Goal: Information Seeking & Learning: Learn about a topic

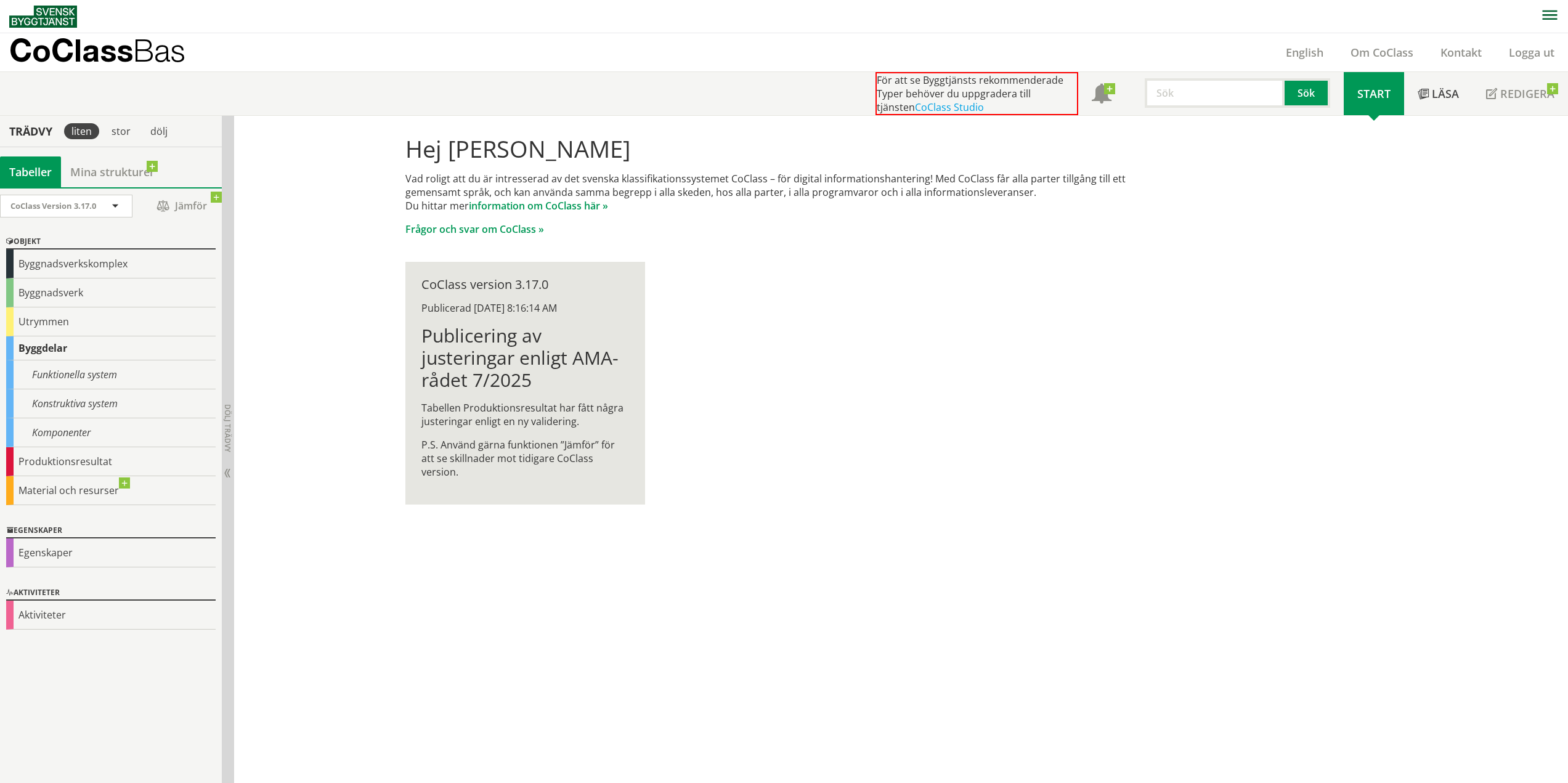
click at [1378, 104] on link "Start" at bounding box center [1373, 94] width 60 height 43
click at [486, 347] on h1 "Publicering av justeringar enligt AMA-rådet 7/2025" at bounding box center [525, 358] width 208 height 66
click at [119, 209] on span at bounding box center [115, 207] width 11 height 11
click at [119, 206] on span at bounding box center [115, 207] width 11 height 11
click at [77, 486] on div "Material och resurser" at bounding box center [111, 491] width 210 height 29
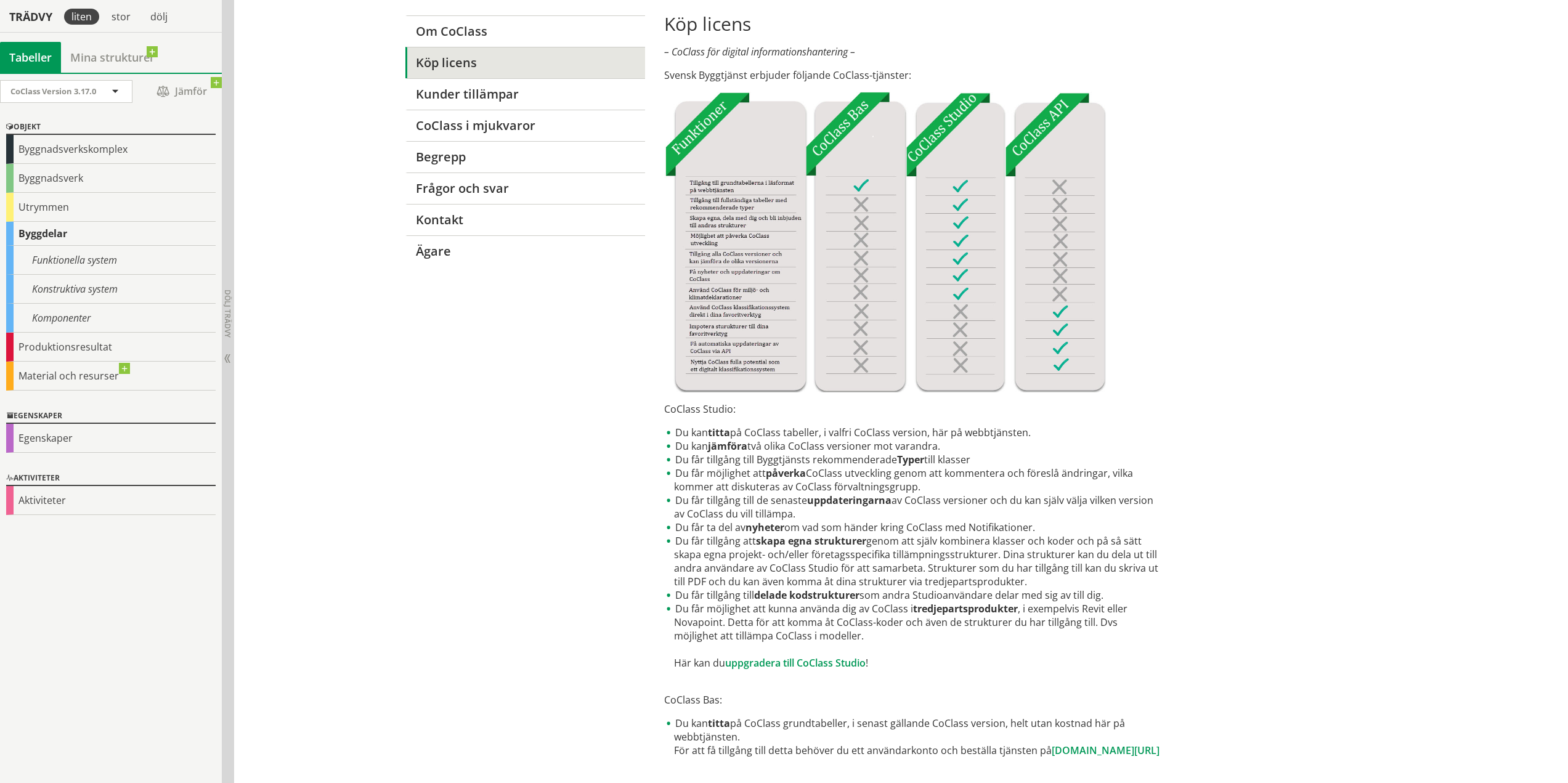
scroll to position [123, 0]
click at [65, 315] on div "Komponenter" at bounding box center [111, 317] width 210 height 29
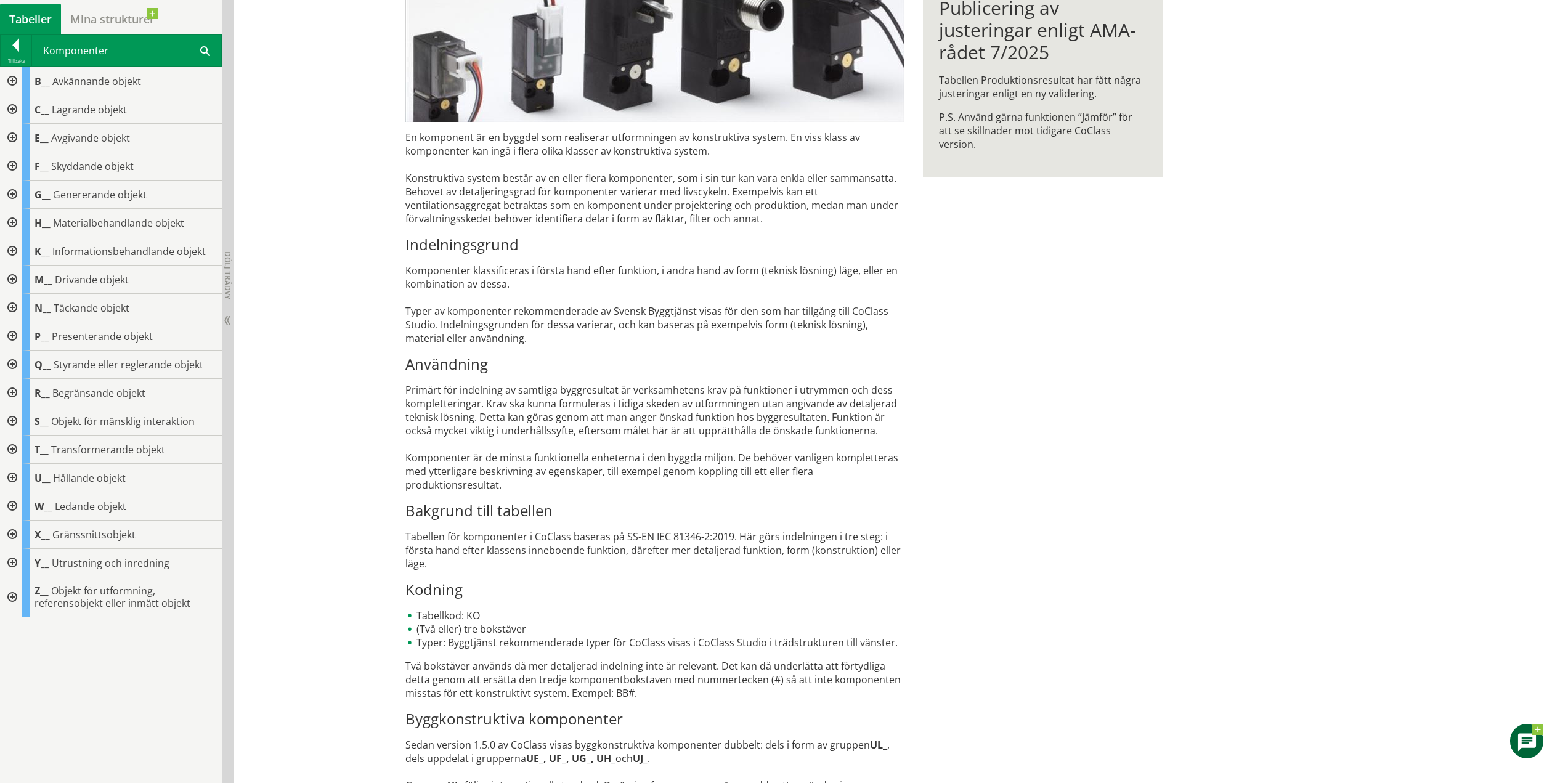
scroll to position [273, 0]
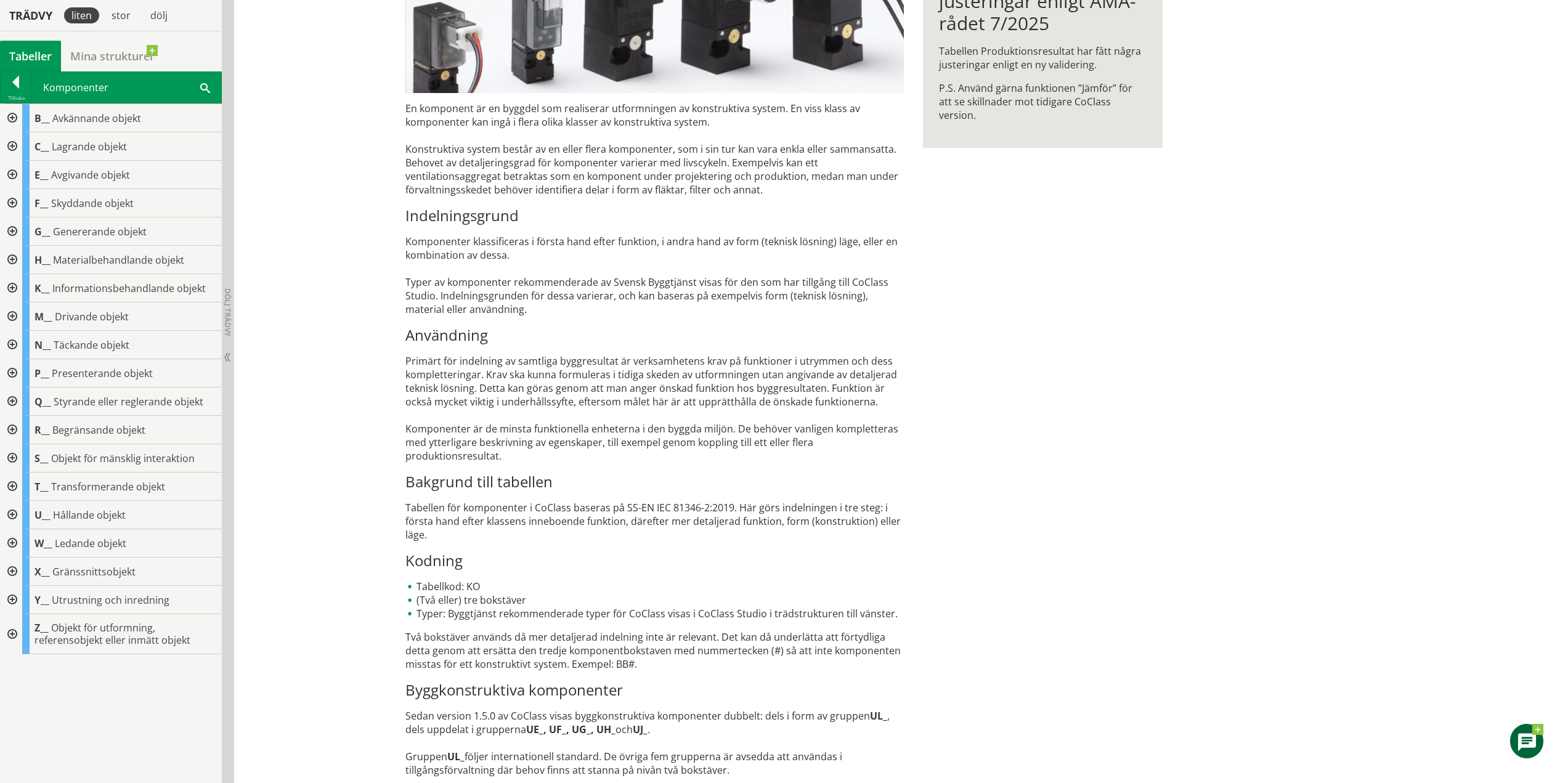
click at [11, 456] on div at bounding box center [11, 459] width 22 height 29
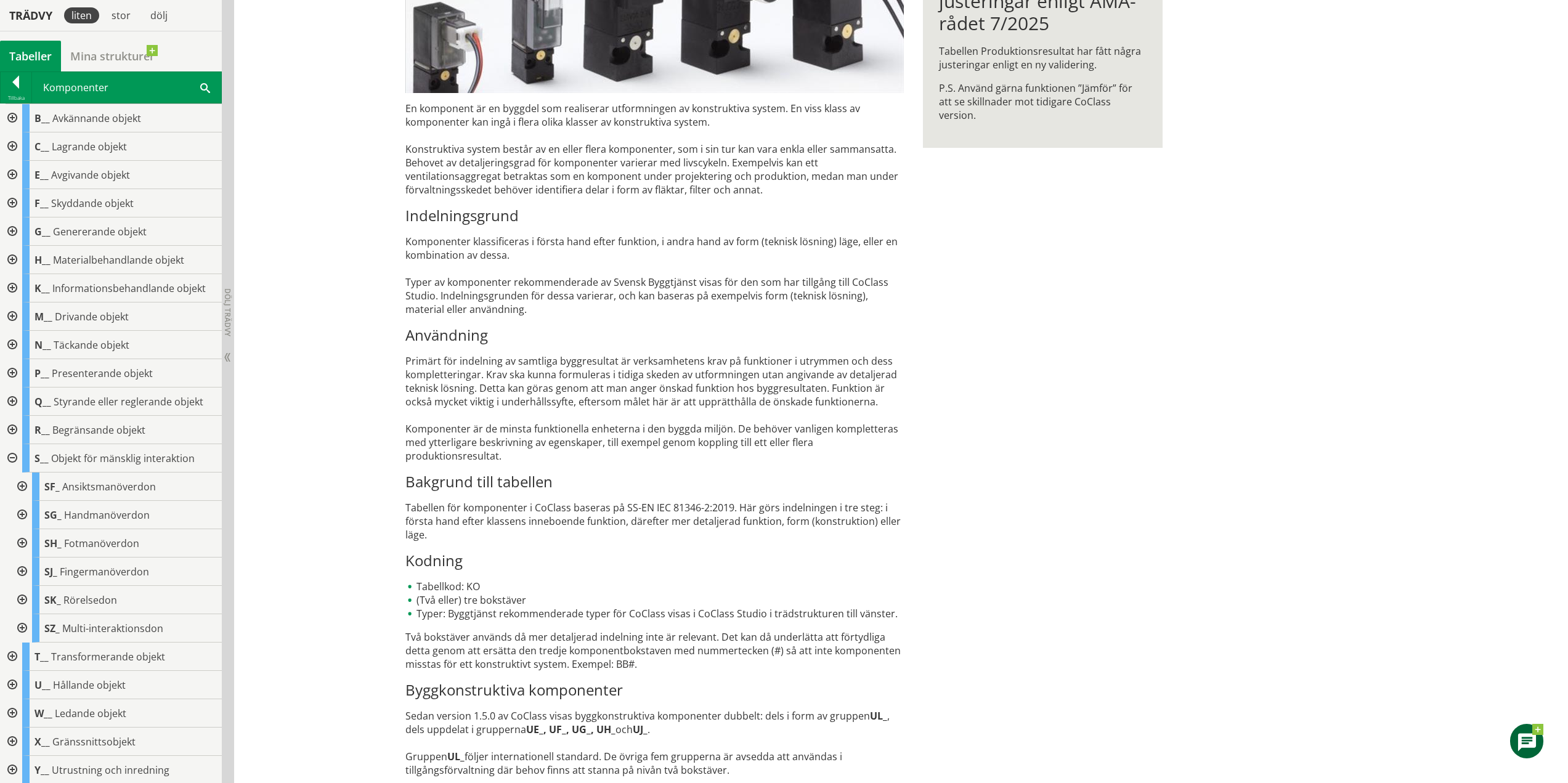
click at [11, 456] on div at bounding box center [11, 459] width 22 height 29
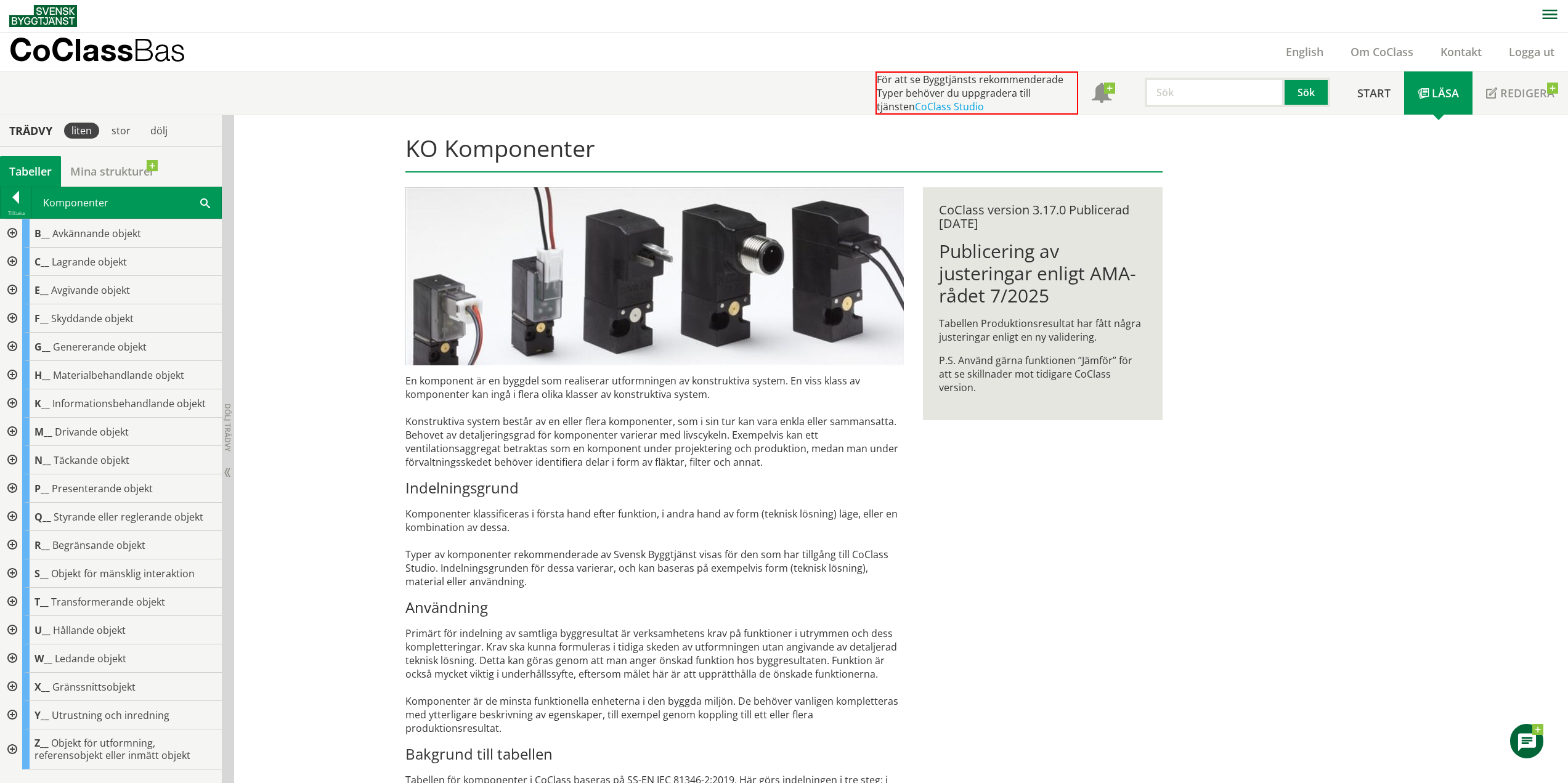
scroll to position [0, 0]
click at [15, 233] on div at bounding box center [11, 234] width 22 height 29
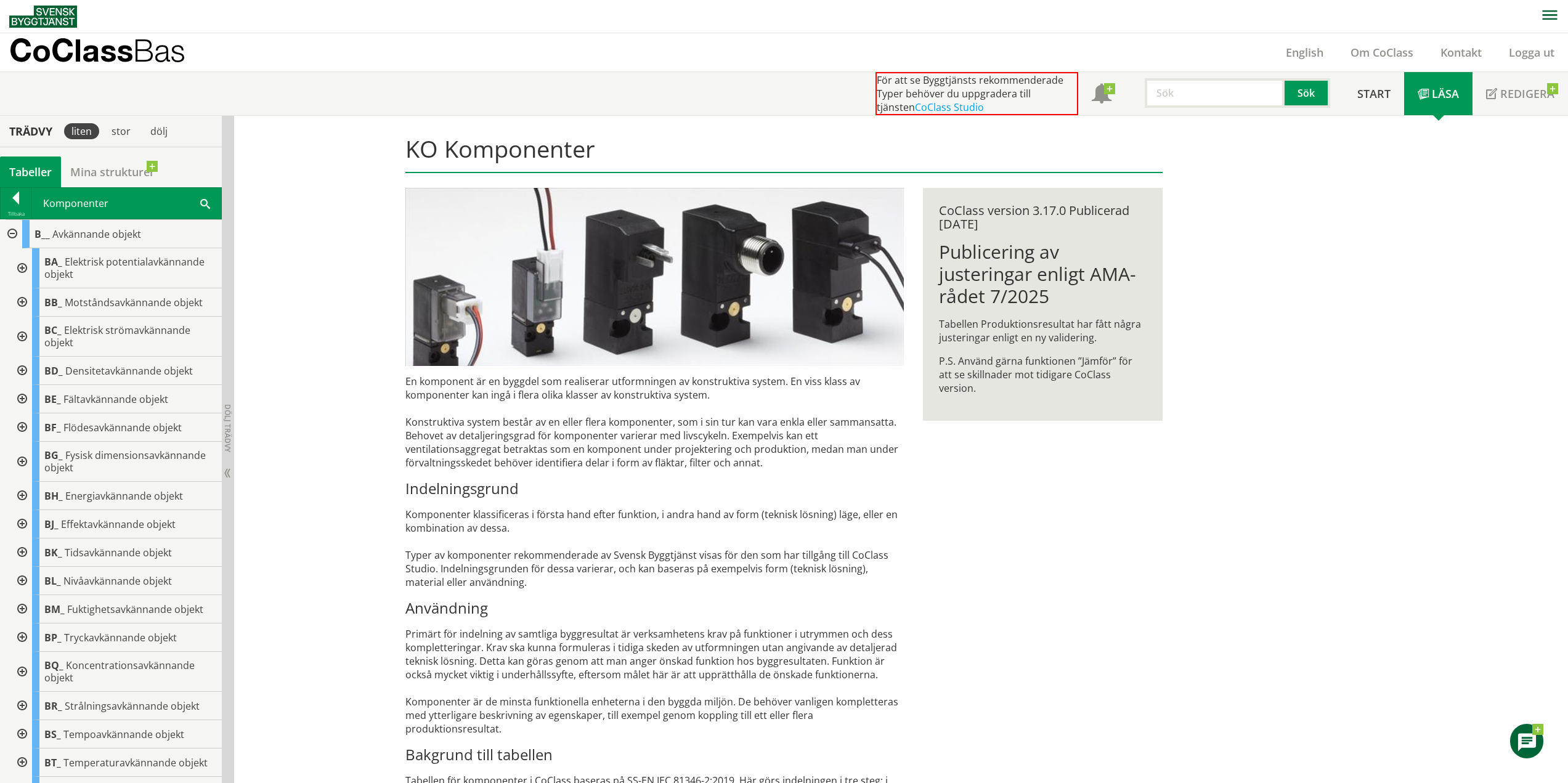
click at [13, 237] on div at bounding box center [11, 234] width 22 height 29
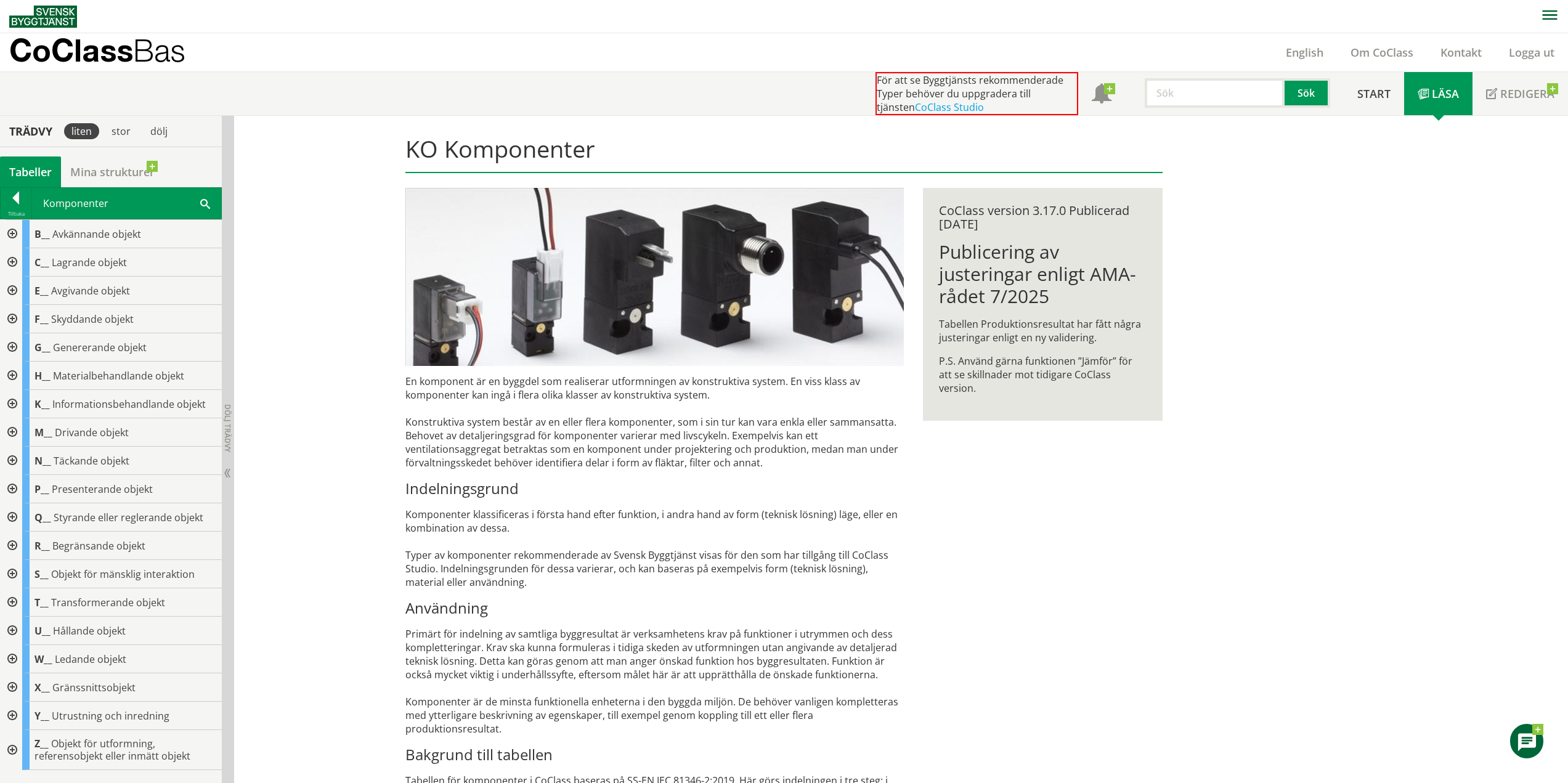
click at [13, 571] on div at bounding box center [11, 574] width 22 height 29
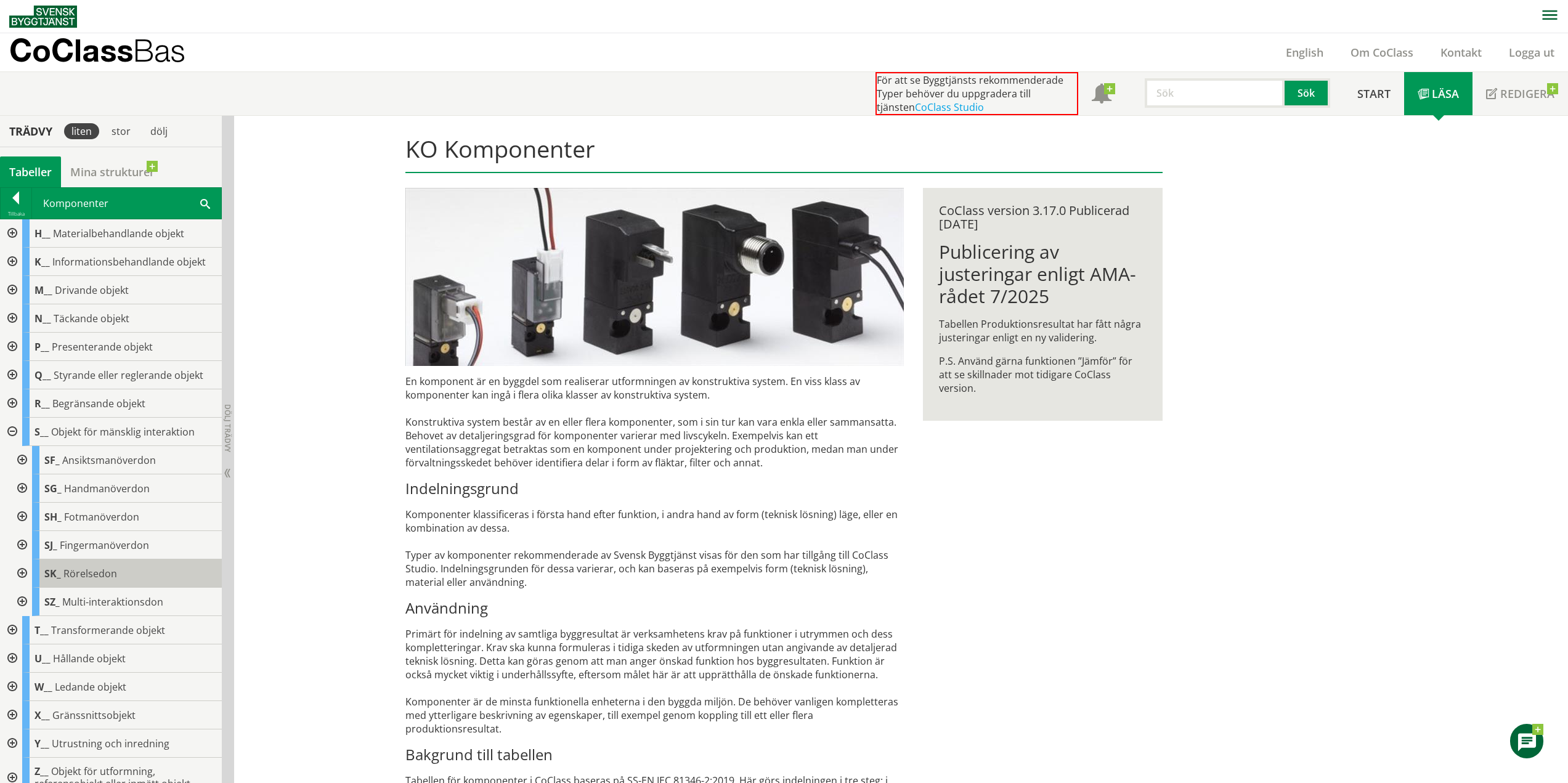
scroll to position [157, 0]
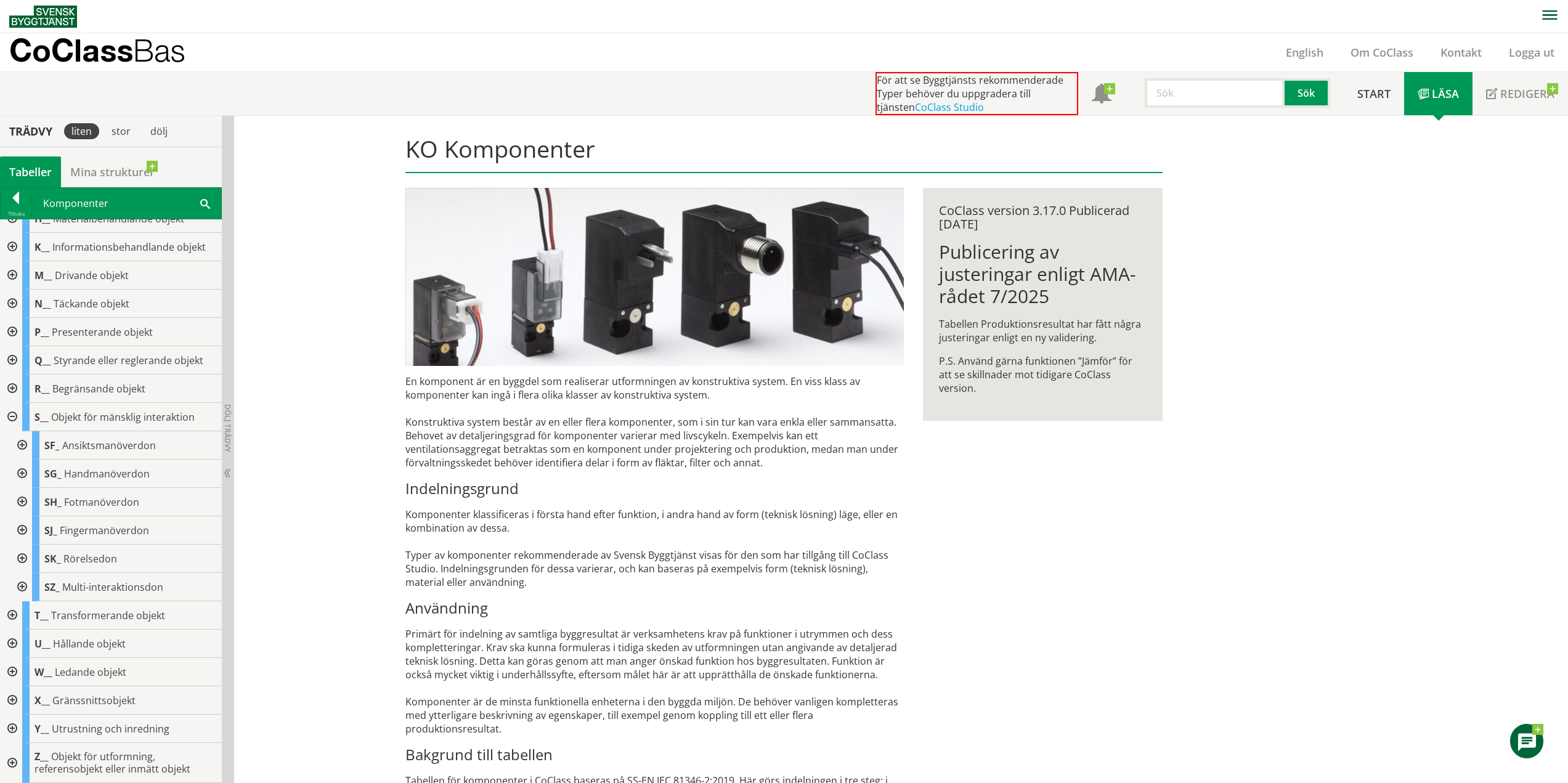
click at [27, 527] on div at bounding box center [21, 530] width 22 height 29
click at [32, 583] on div at bounding box center [31, 587] width 22 height 29
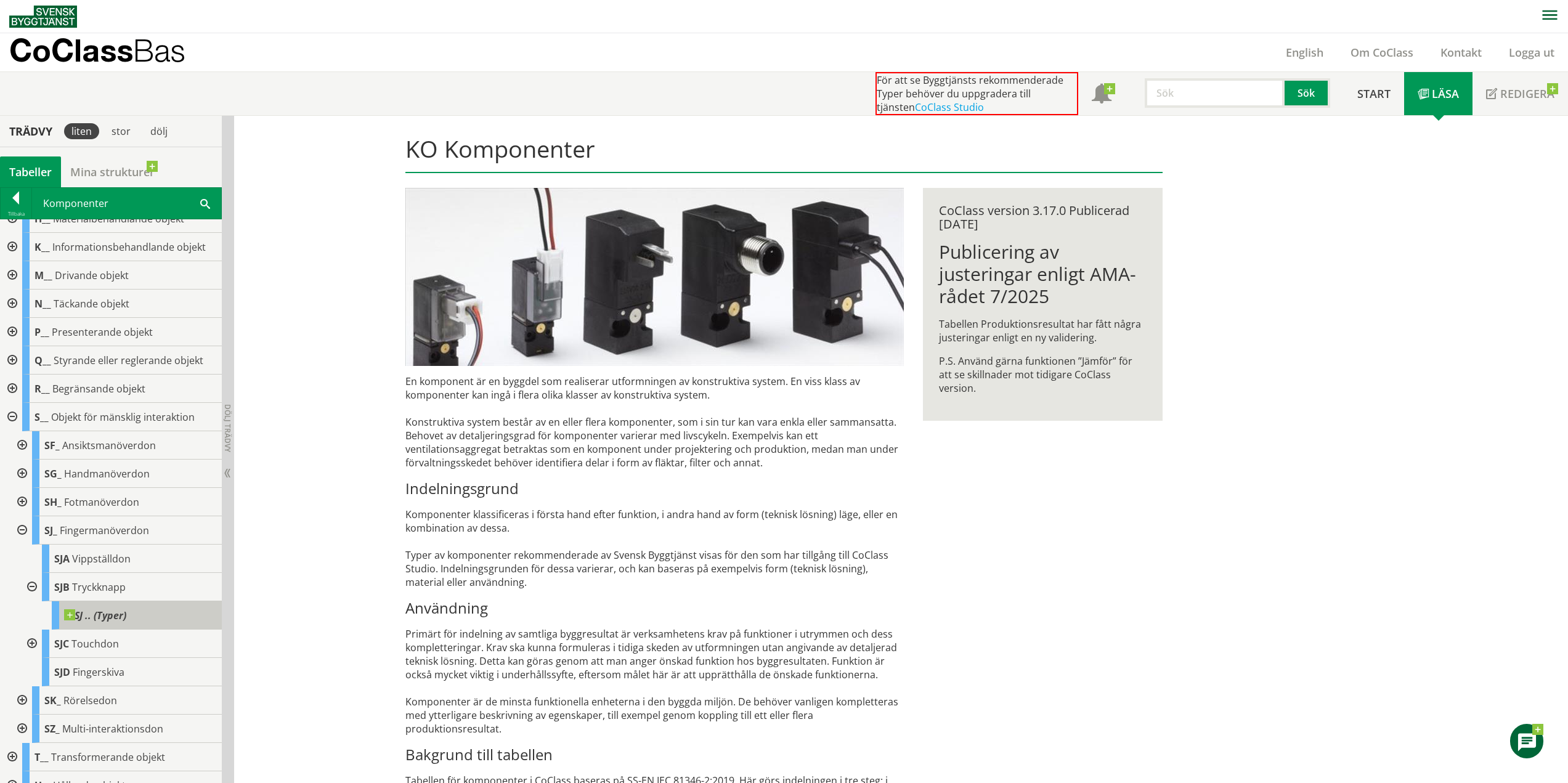
click at [126, 609] on span at bounding box center [126, 609] width 0 height 0
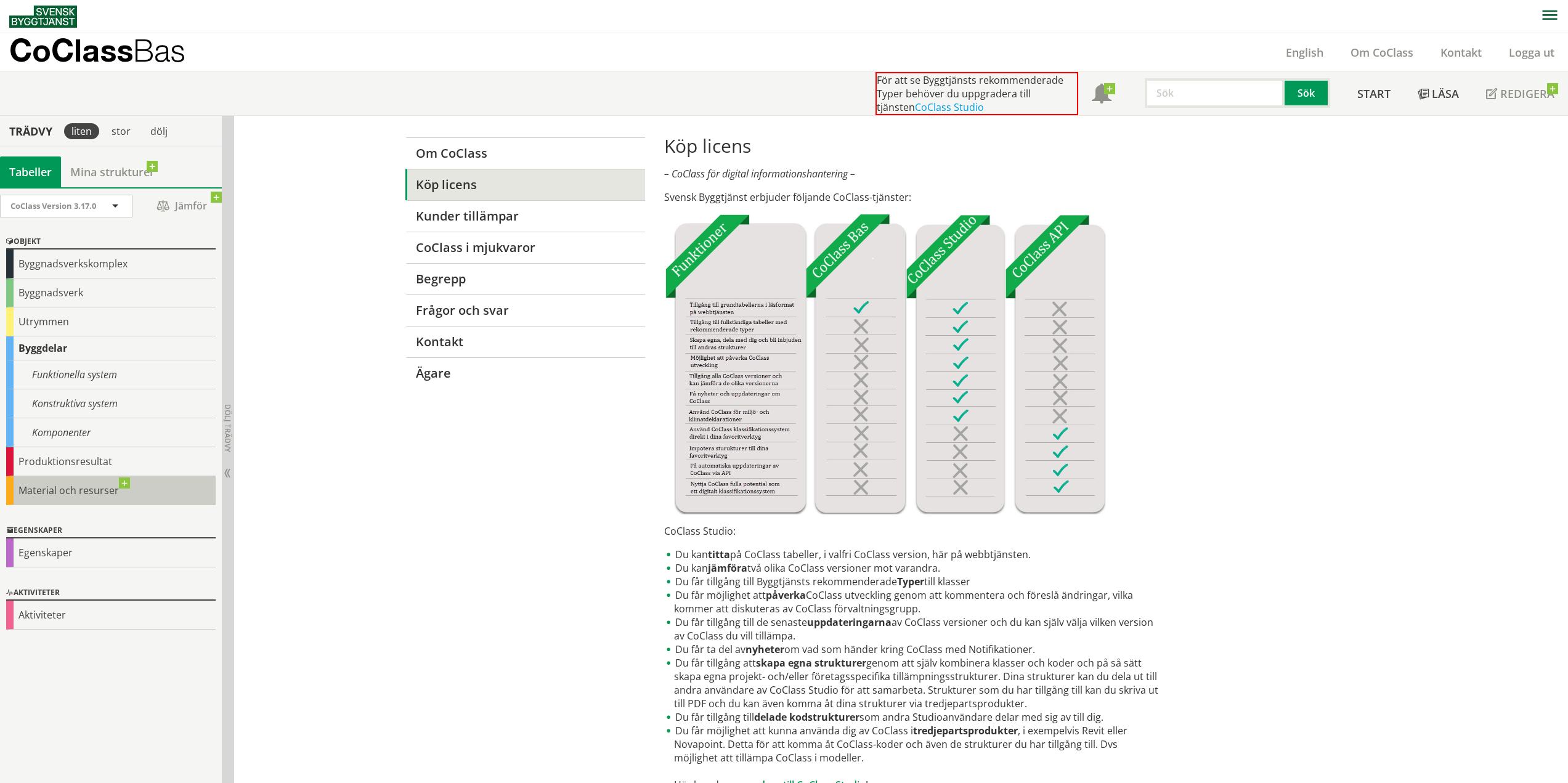
click at [125, 484] on div "Material och resurser" at bounding box center [111, 491] width 210 height 29
click at [21, 496] on div "Material och resurser" at bounding box center [111, 491] width 210 height 29
click at [103, 57] on p "CoClass Bas" at bounding box center [98, 50] width 176 height 14
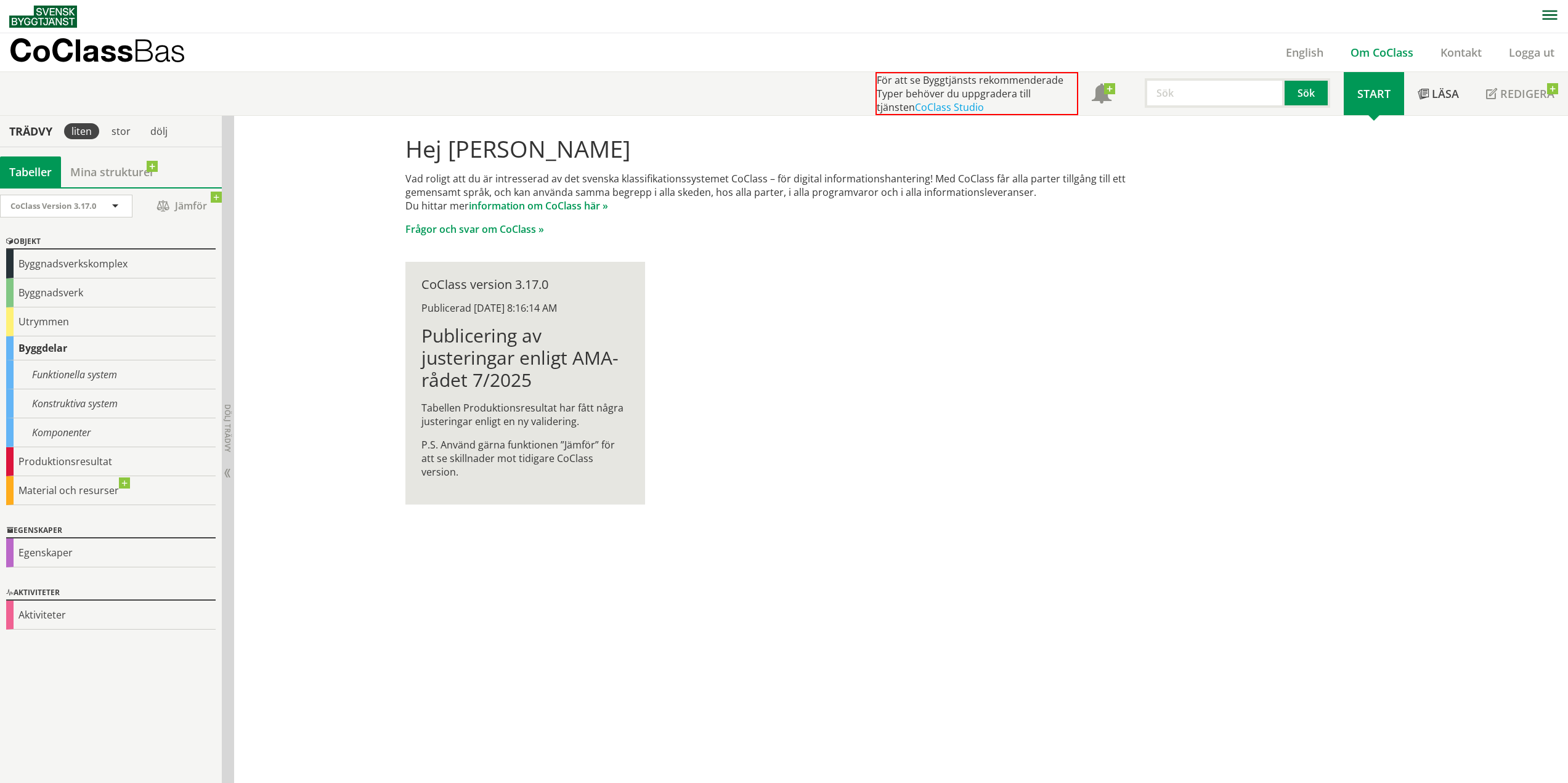
click at [1375, 48] on link "Om CoClass" at bounding box center [1382, 52] width 90 height 15
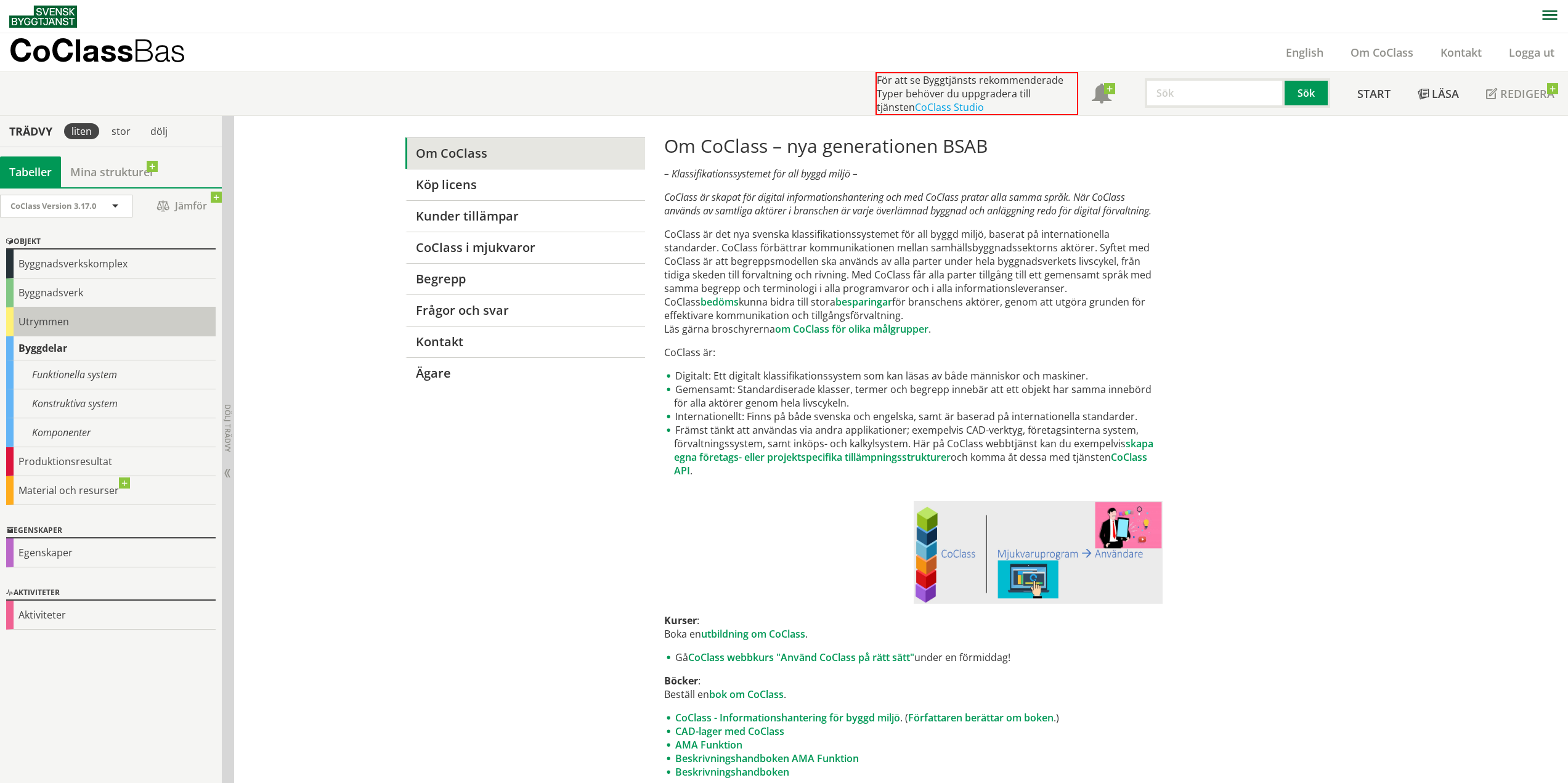
click at [27, 320] on div "Utrymmen" at bounding box center [111, 322] width 210 height 29
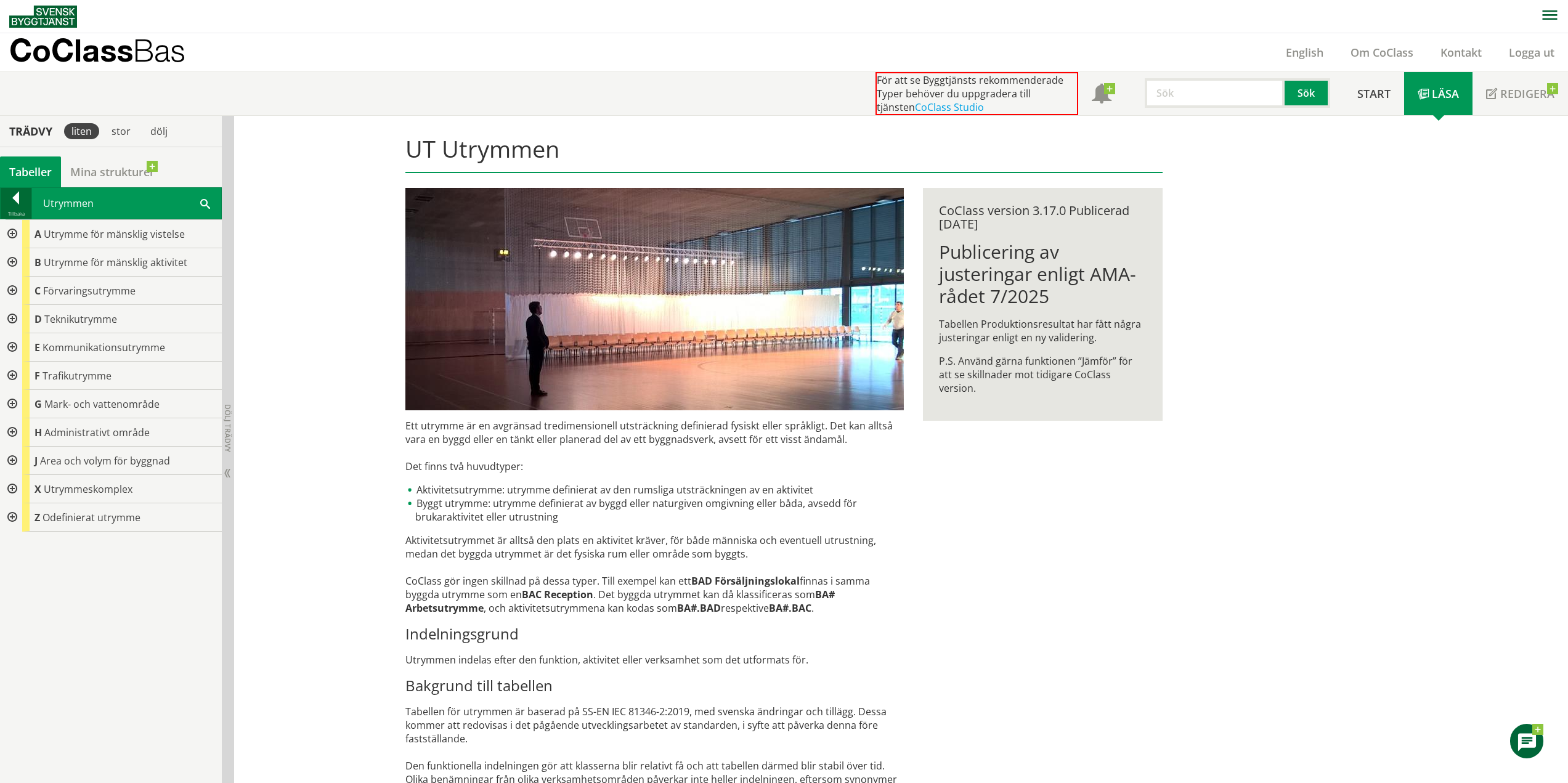
click at [14, 192] on div at bounding box center [16, 200] width 31 height 17
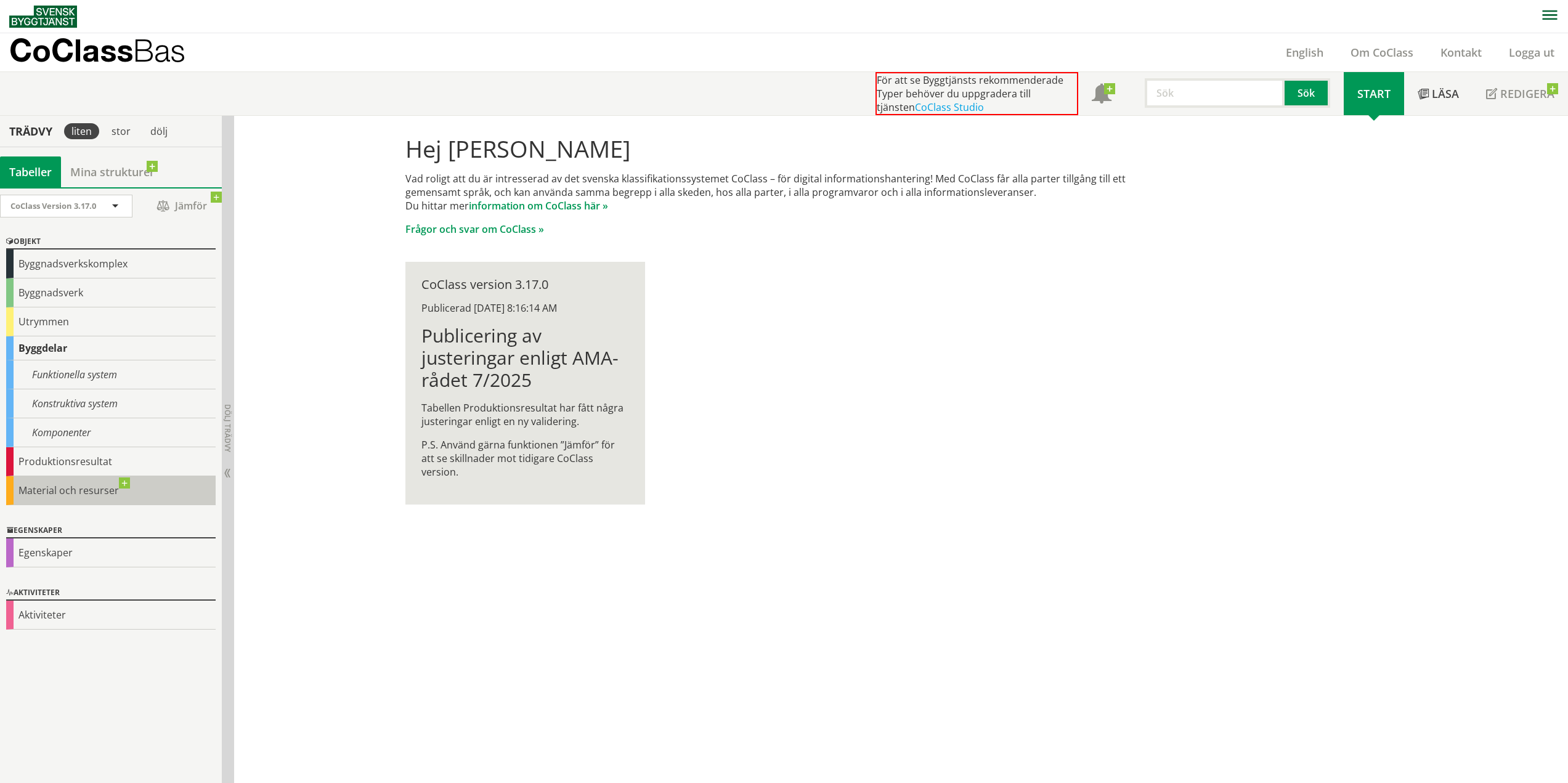
click at [54, 492] on div "Material och resurser" at bounding box center [111, 491] width 210 height 29
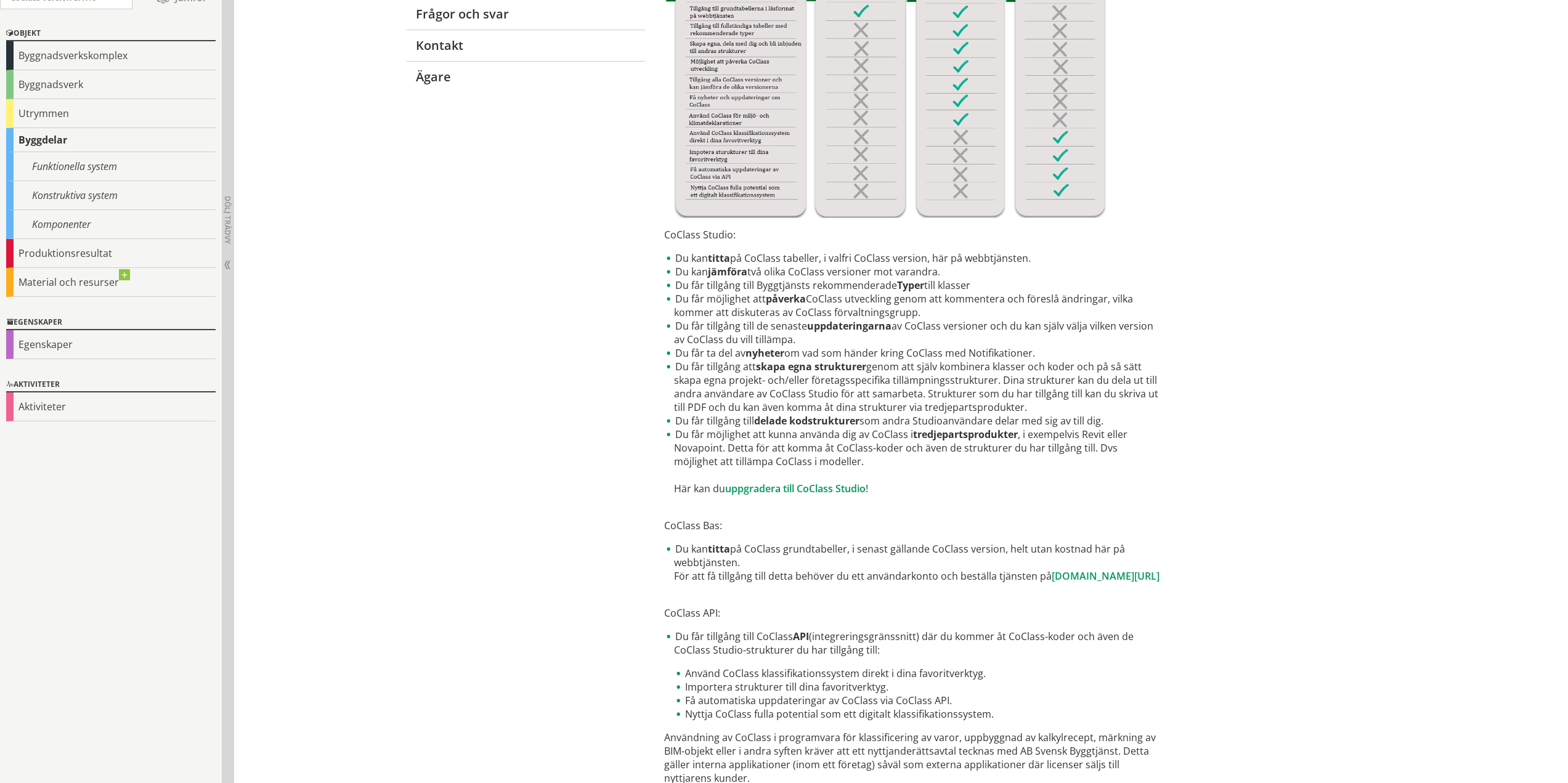
scroll to position [378, 0]
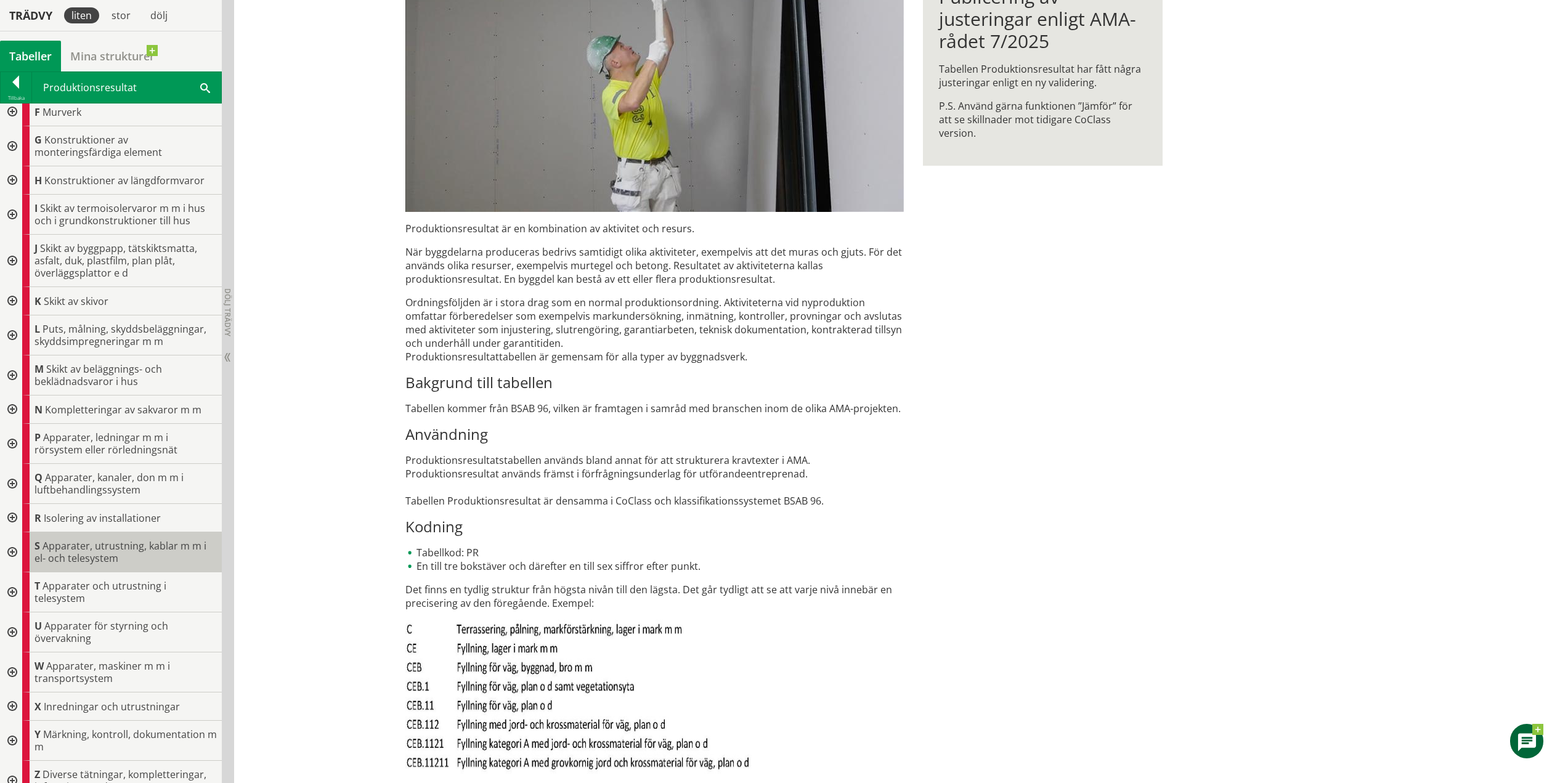
scroll to position [185, 0]
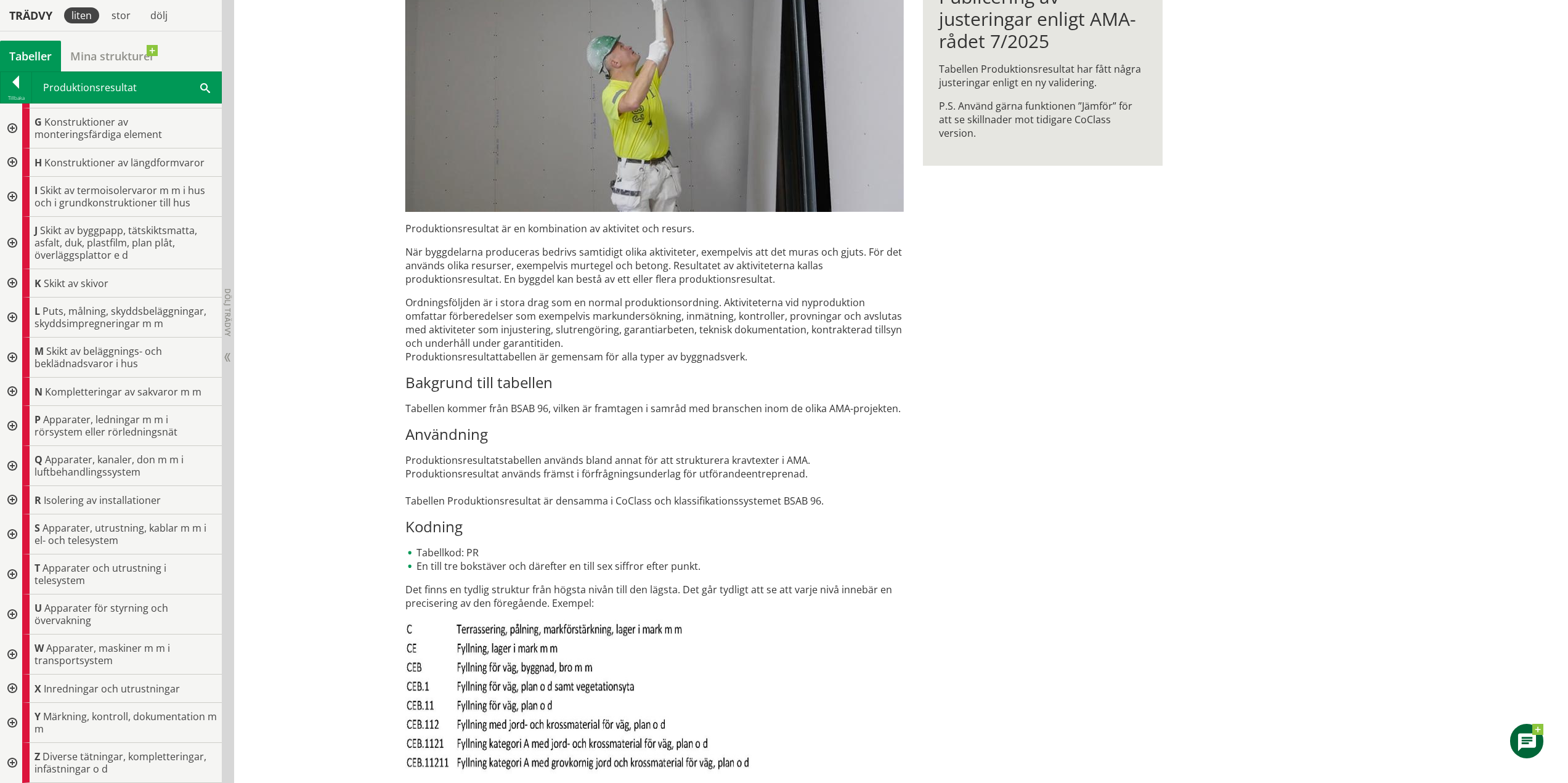
click at [9, 614] on div at bounding box center [11, 614] width 22 height 40
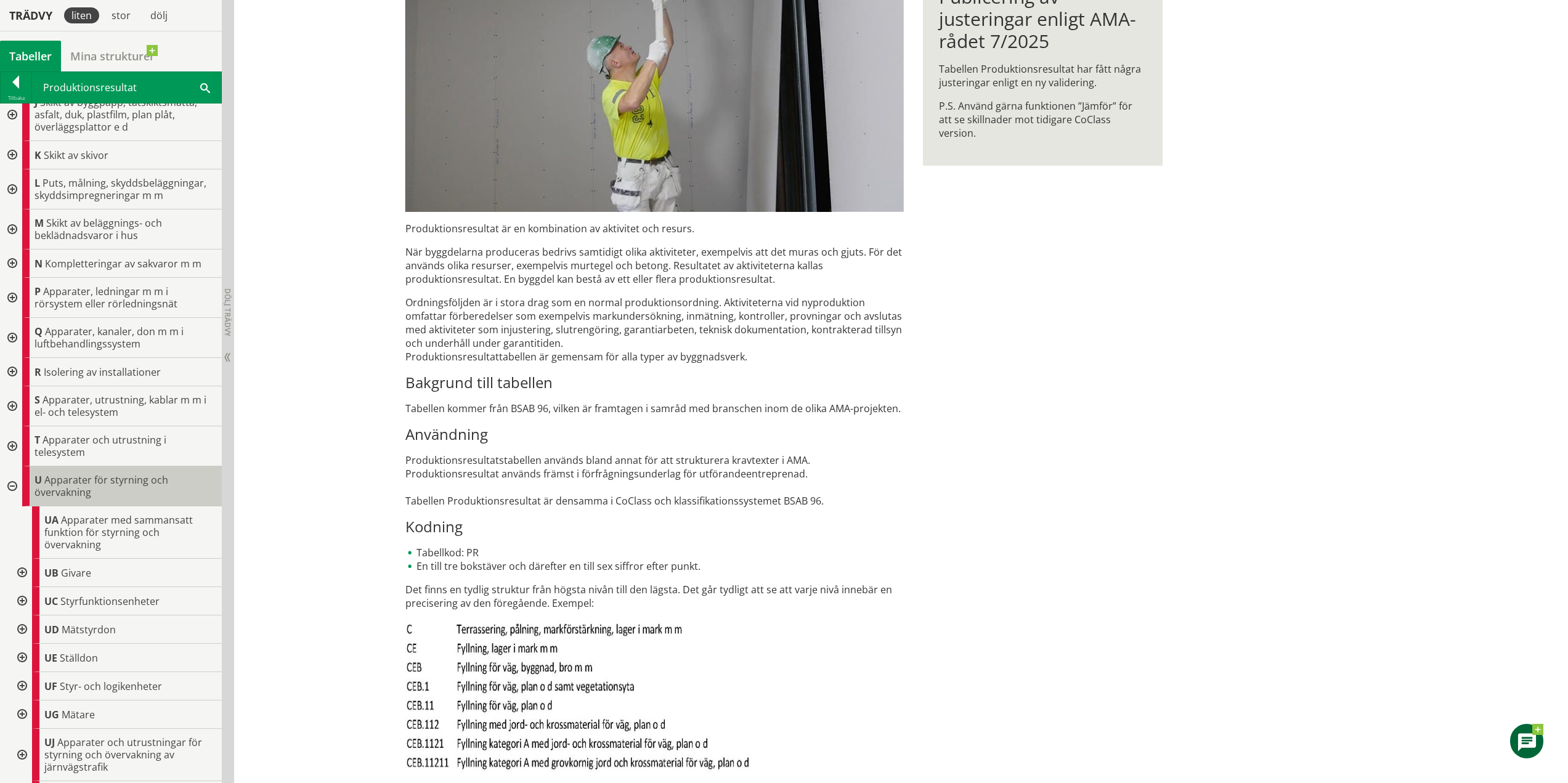
scroll to position [370, 0]
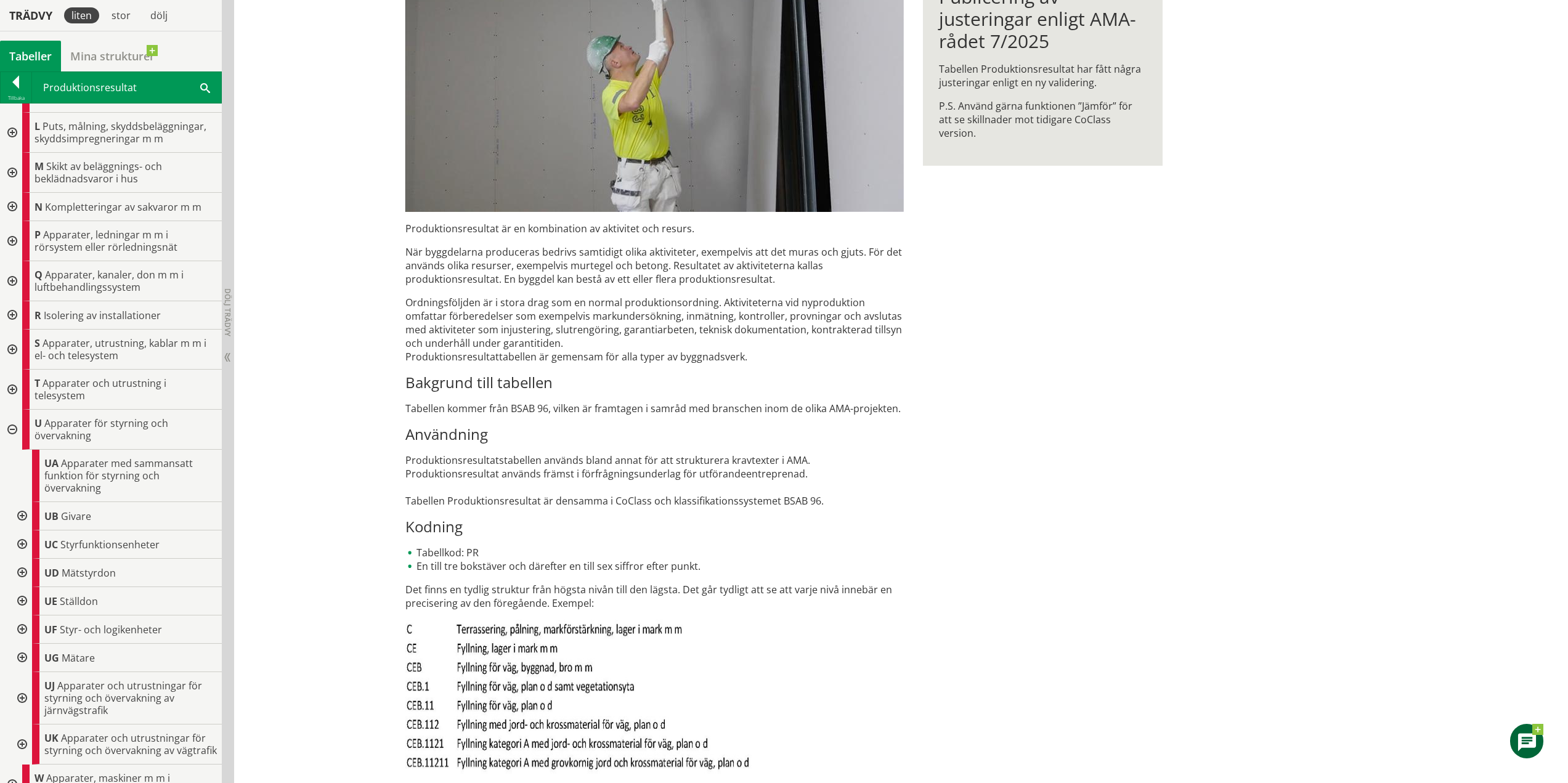
click at [19, 516] on div at bounding box center [21, 516] width 22 height 29
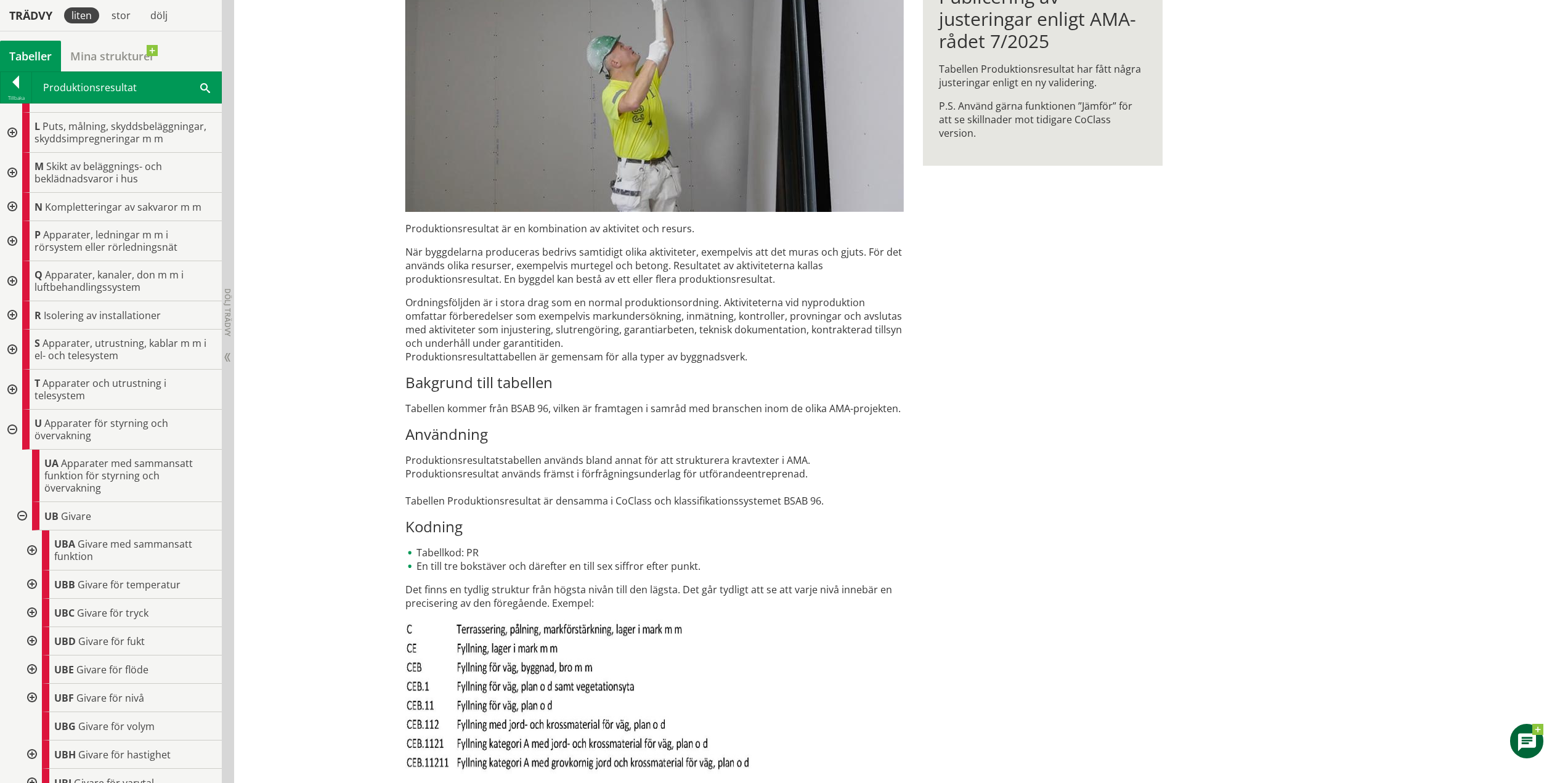
click at [34, 552] on div at bounding box center [31, 551] width 22 height 40
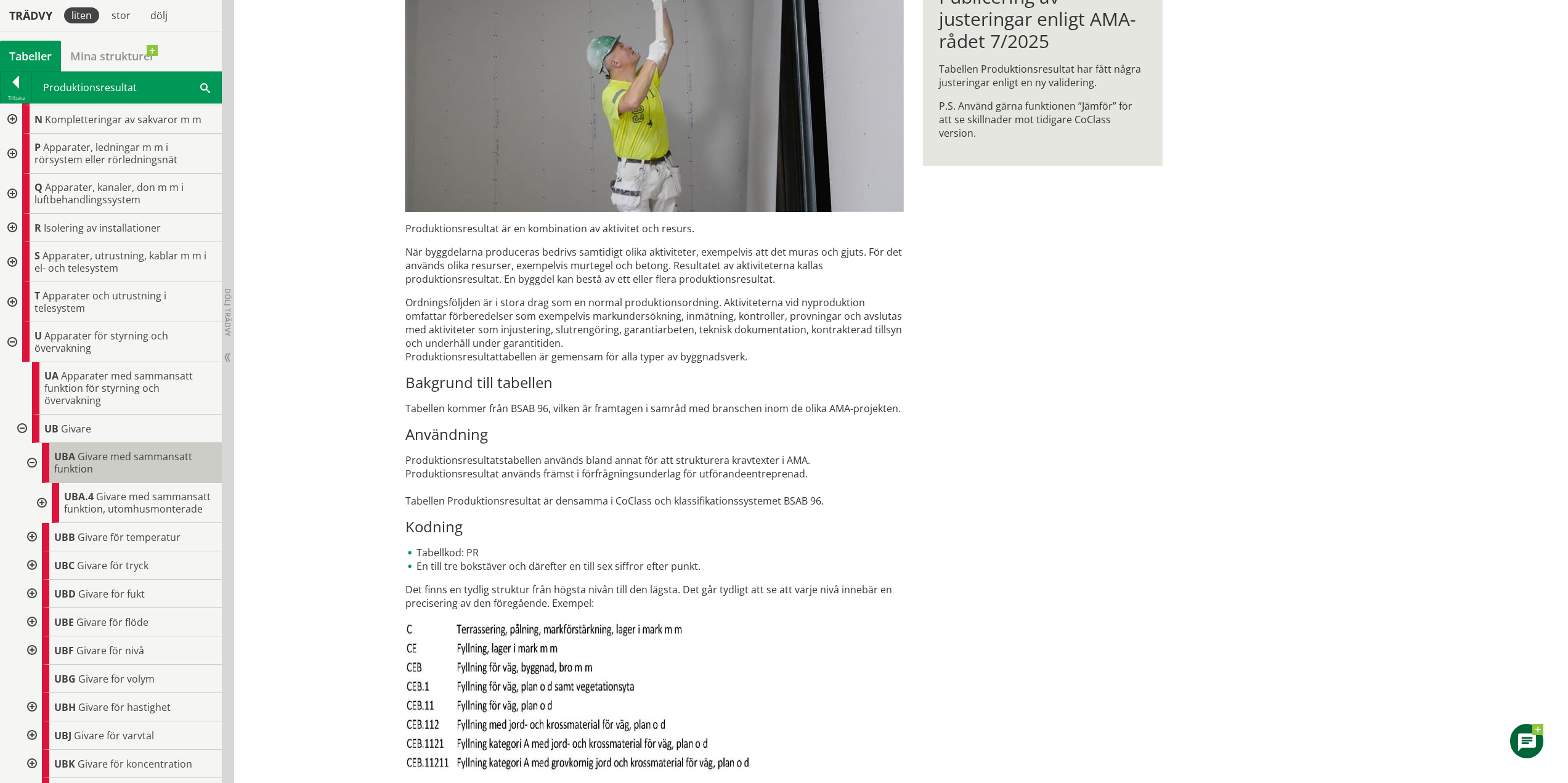
scroll to position [493, 0]
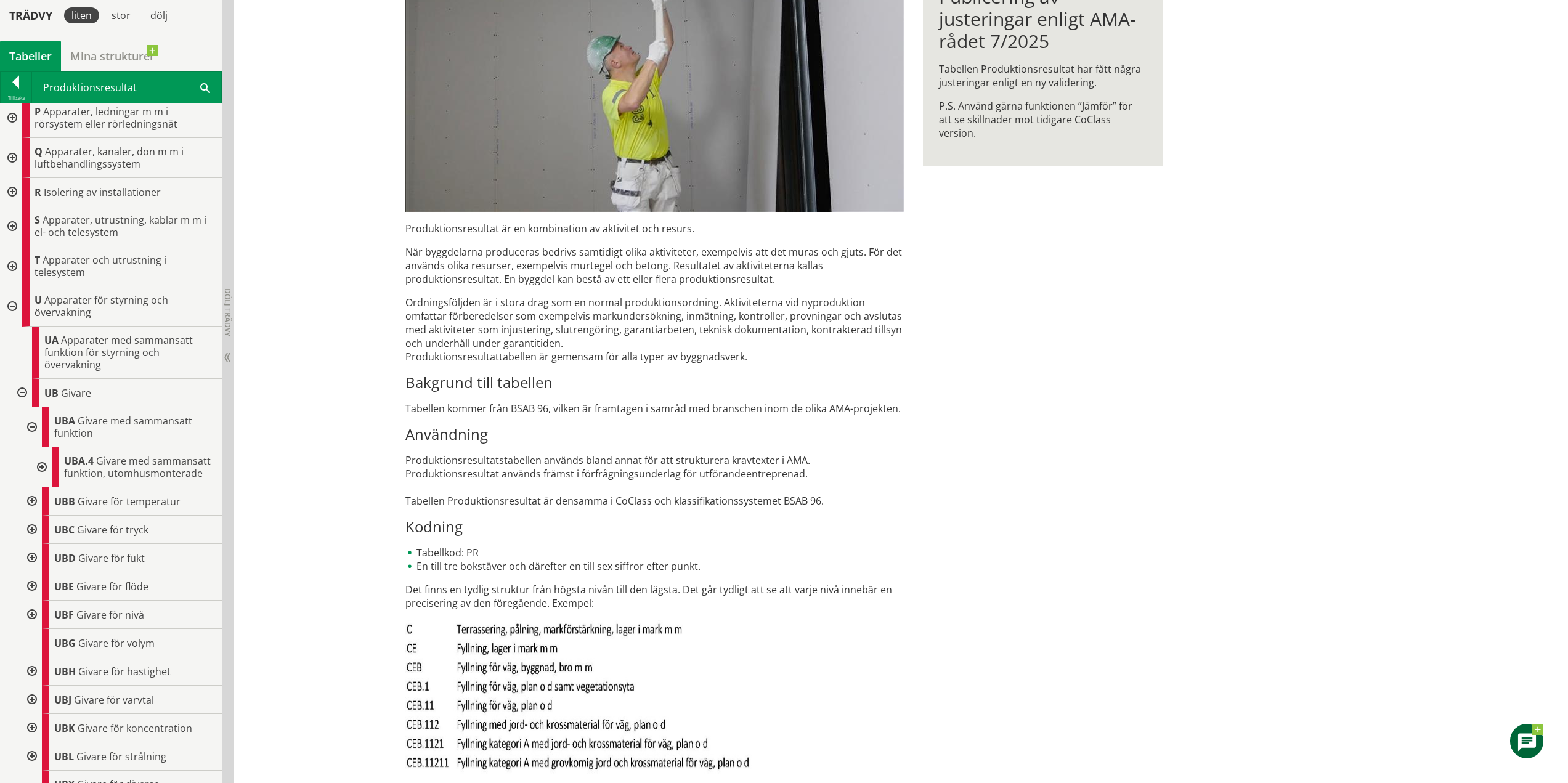
click at [12, 307] on div at bounding box center [11, 307] width 22 height 40
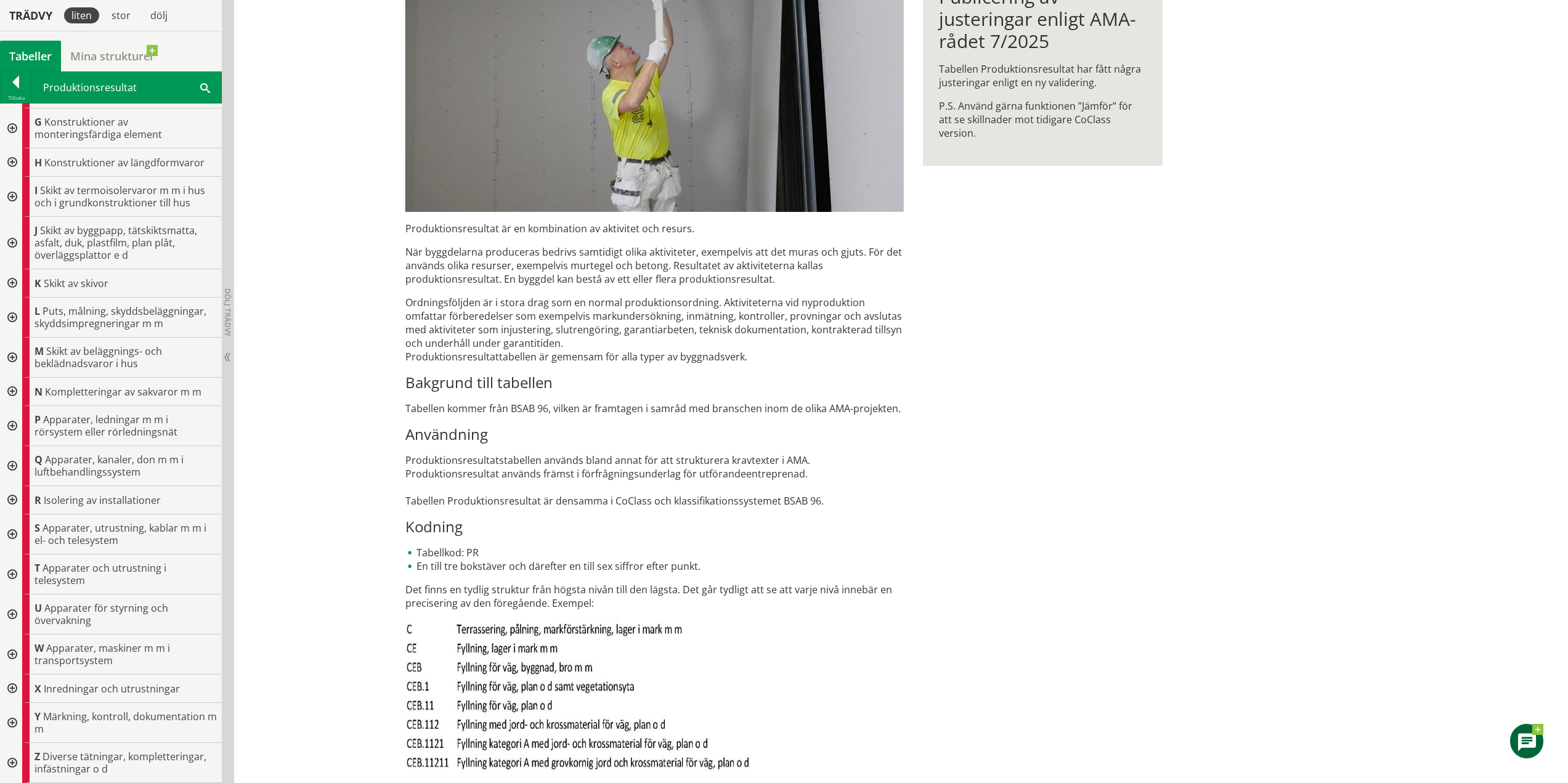
scroll to position [185, 0]
click at [12, 533] on div at bounding box center [11, 534] width 22 height 40
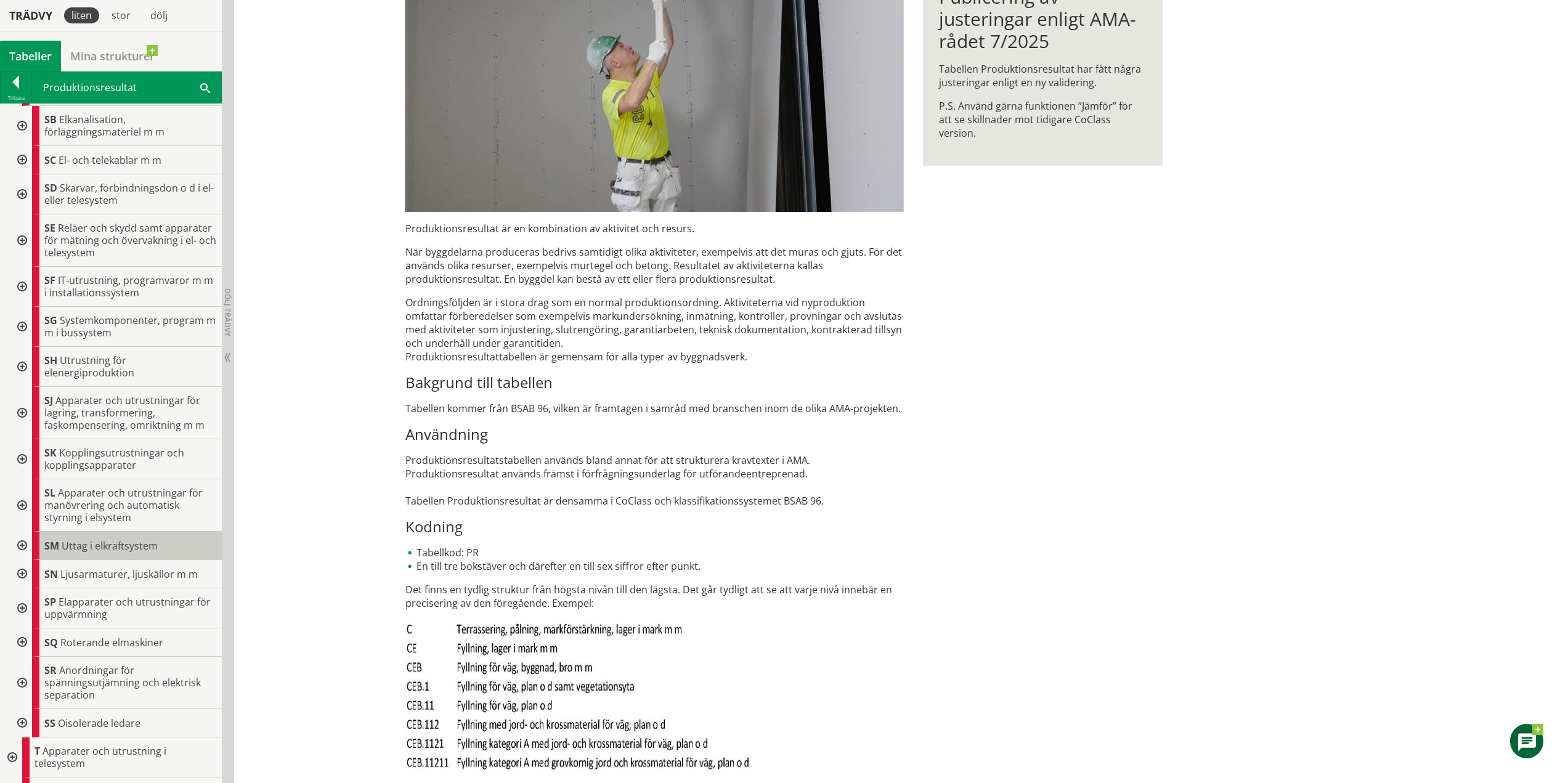
scroll to position [678, 0]
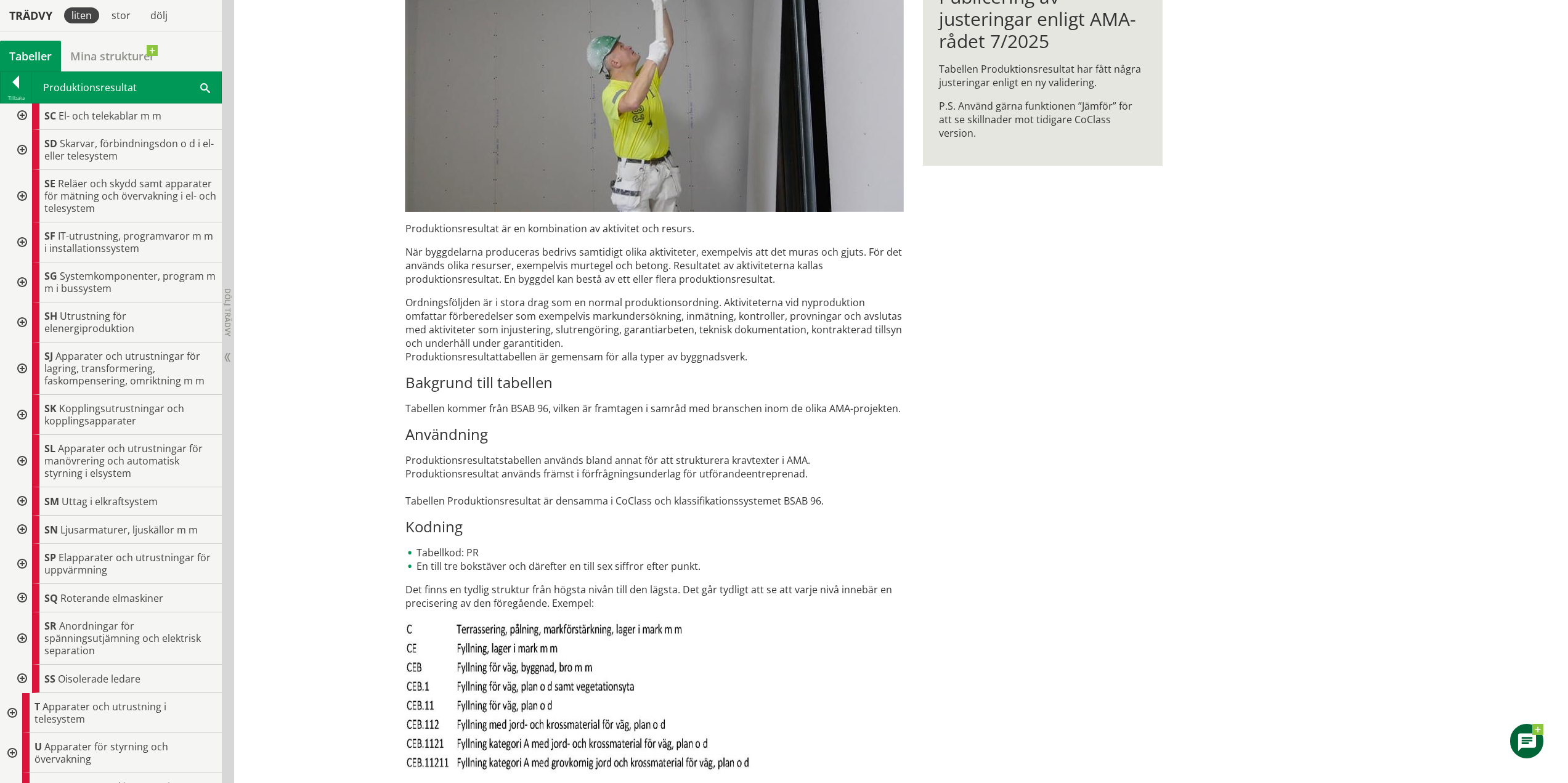
click at [26, 527] on div at bounding box center [21, 530] width 22 height 29
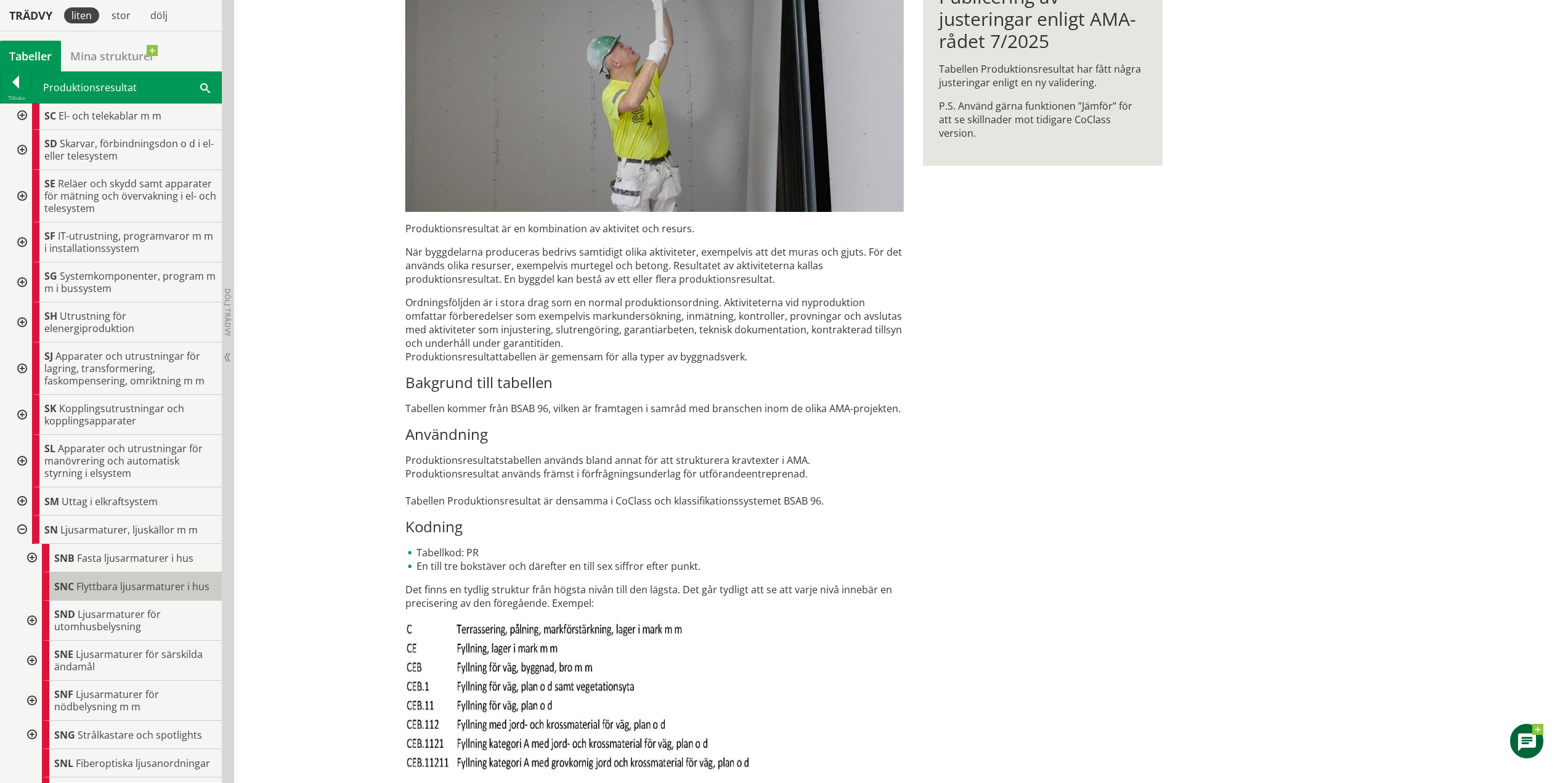
scroll to position [739, 0]
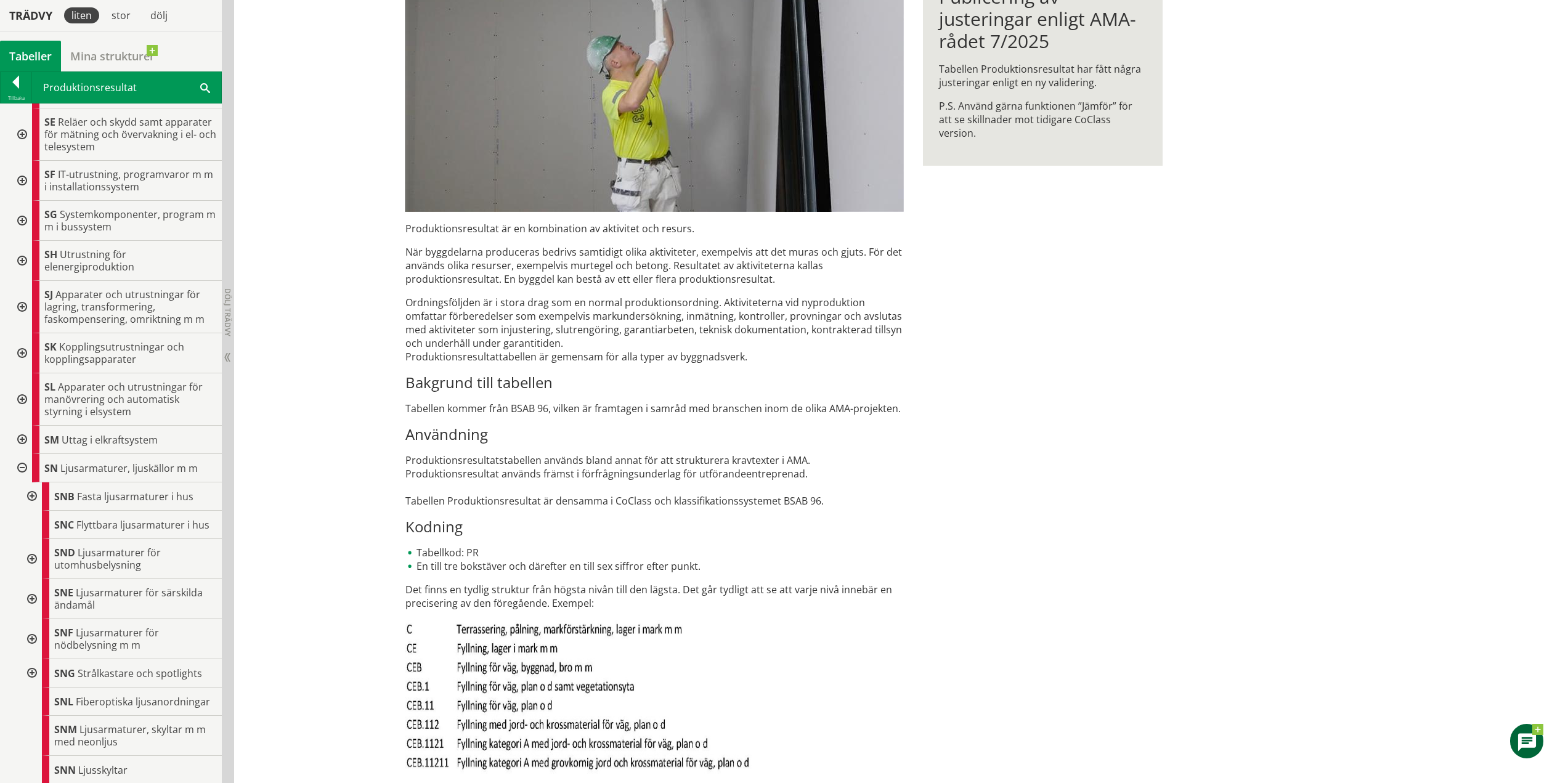
click at [31, 497] on div at bounding box center [31, 496] width 22 height 29
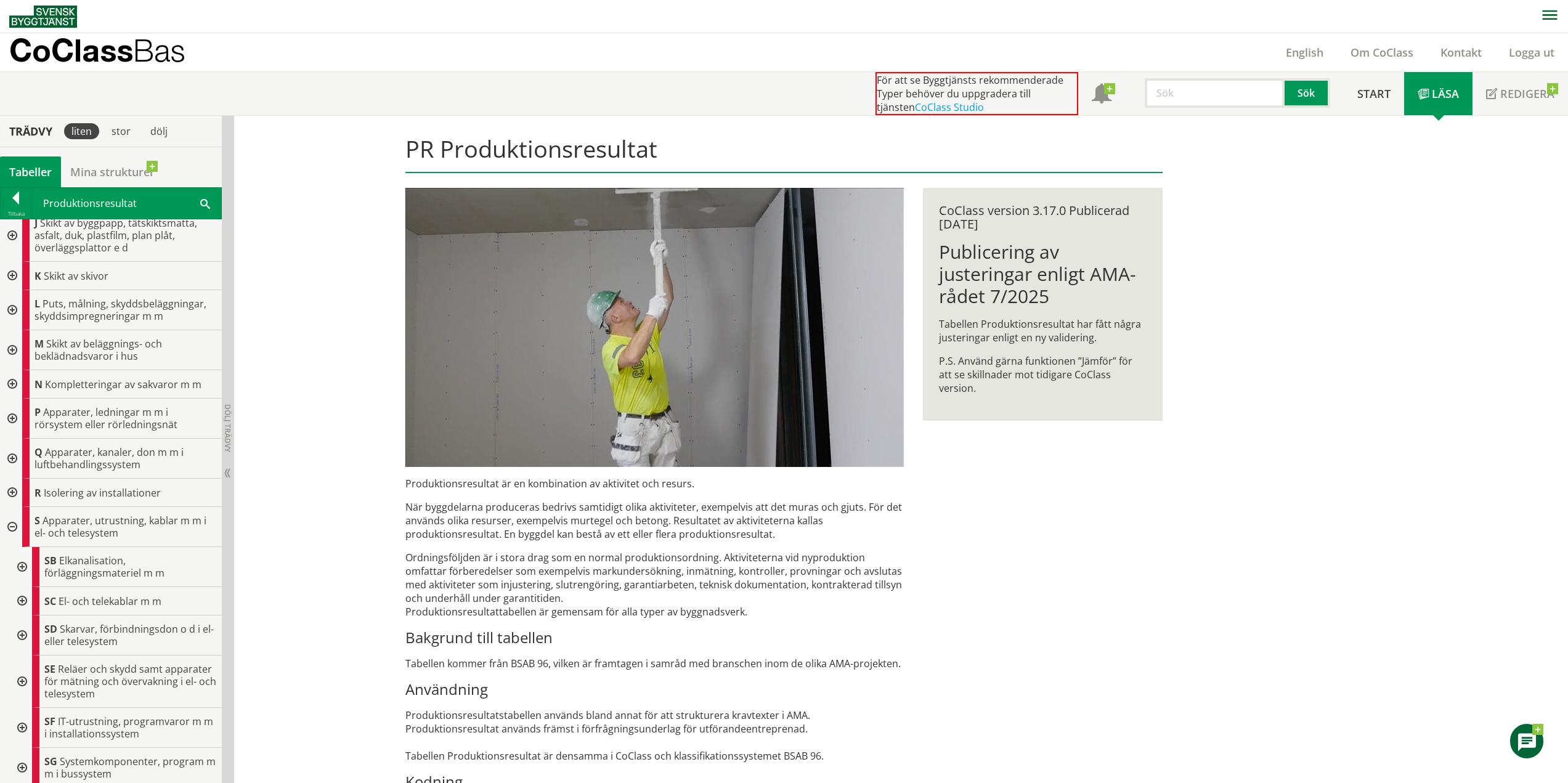
scroll to position [0, 0]
